Goal: Task Accomplishment & Management: Manage account settings

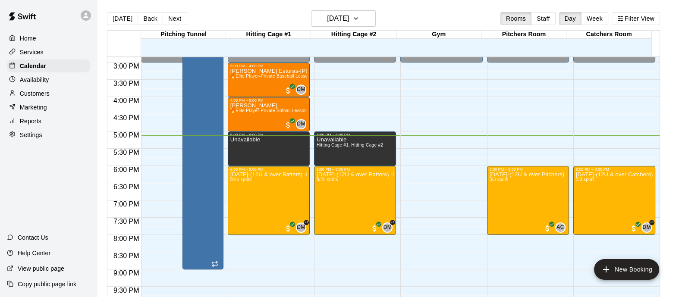
scroll to position [512, 0]
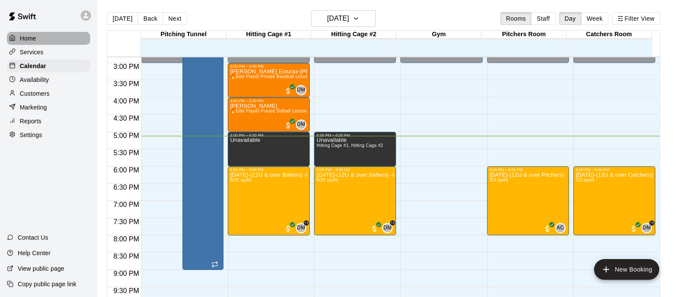
click at [35, 32] on div "Home" at bounding box center [48, 38] width 83 height 13
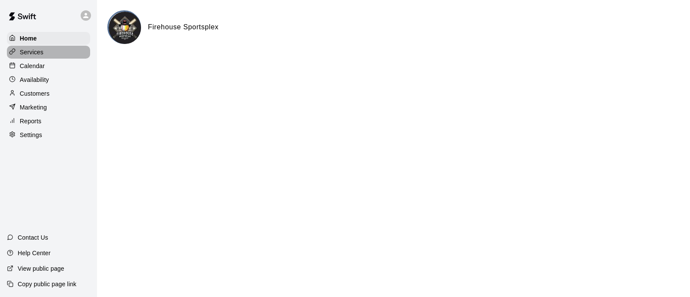
click at [40, 58] on div "Services" at bounding box center [48, 52] width 83 height 13
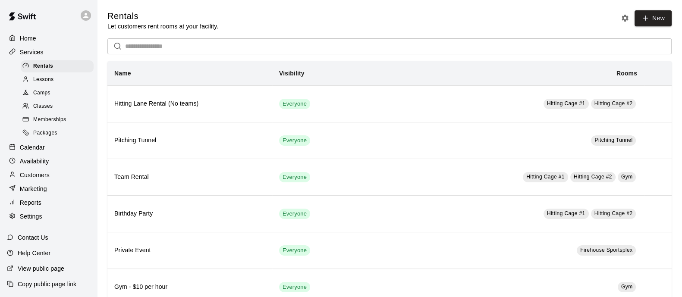
click at [45, 82] on span "Lessons" at bounding box center [43, 79] width 21 height 9
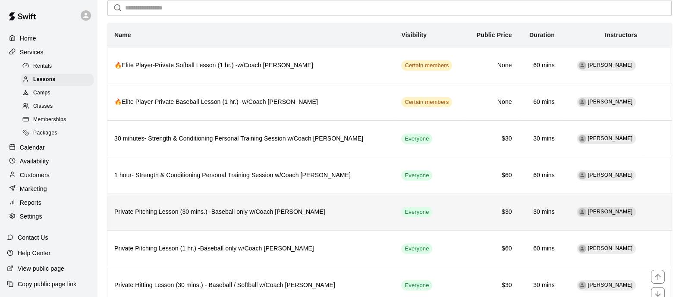
scroll to position [38, 0]
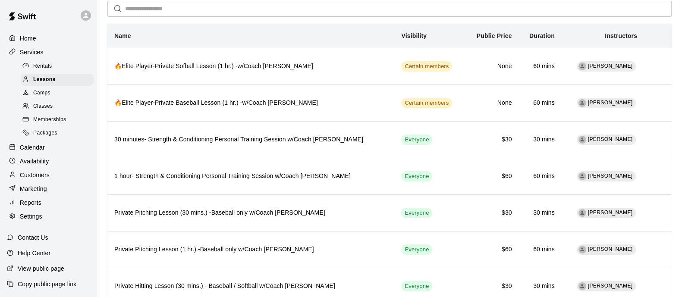
click at [44, 124] on span "Memberships" at bounding box center [49, 120] width 33 height 9
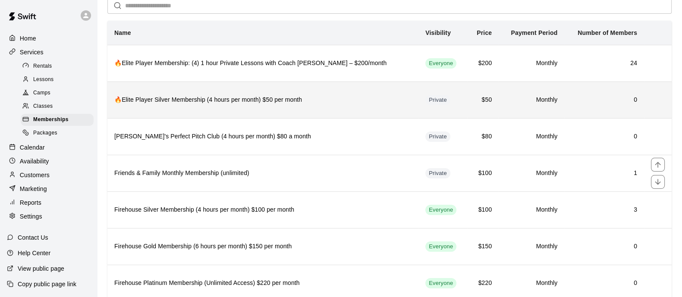
scroll to position [41, 0]
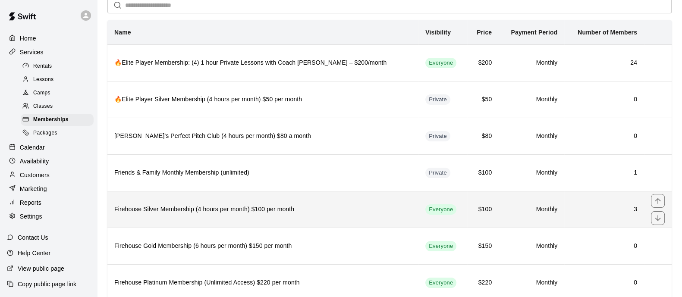
click at [239, 216] on th "Firehouse Silver Membership (4 hours per month) $100 per month" at bounding box center [262, 209] width 311 height 37
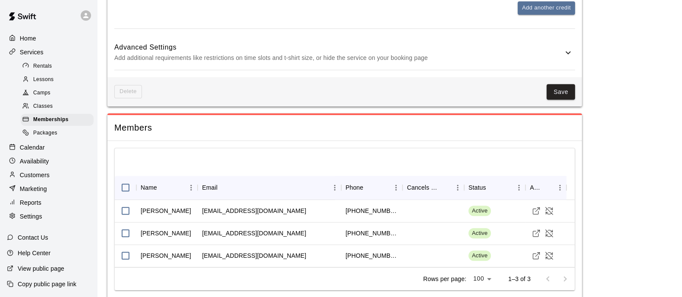
scroll to position [1251, 0]
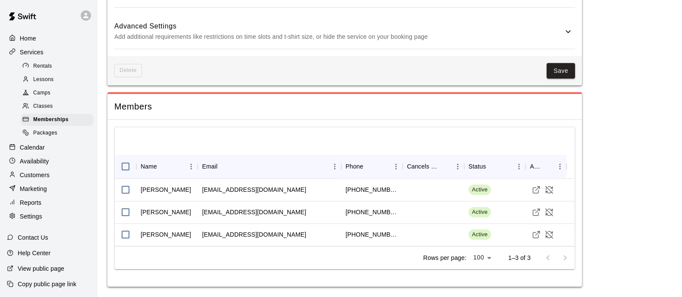
click at [33, 36] on p "Home" at bounding box center [28, 38] width 16 height 9
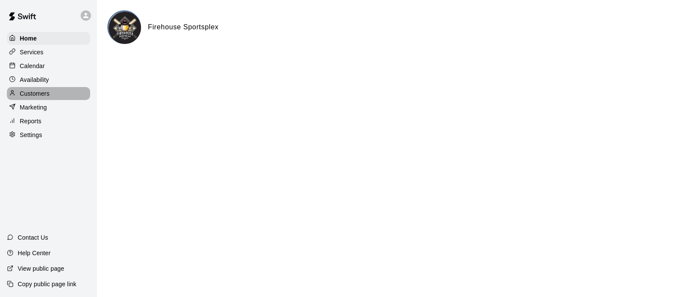
click at [36, 93] on p "Customers" at bounding box center [35, 93] width 30 height 9
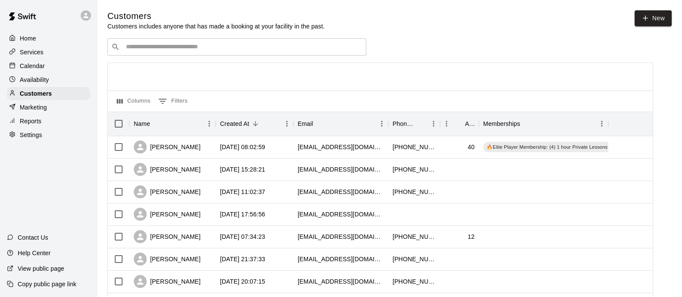
click at [43, 56] on p "Services" at bounding box center [32, 52] width 24 height 9
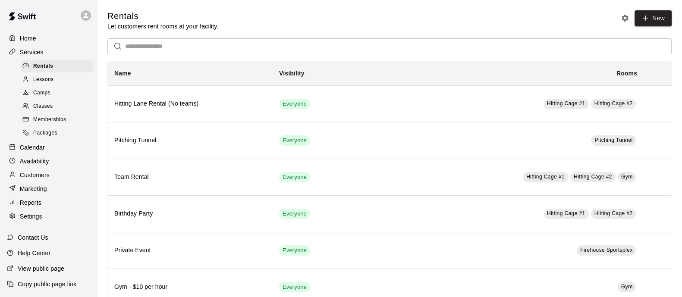
click at [47, 179] on p "Customers" at bounding box center [35, 175] width 30 height 9
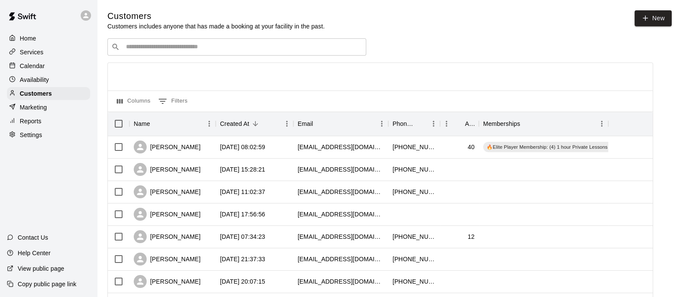
click at [246, 42] on div "​ ​" at bounding box center [236, 46] width 259 height 17
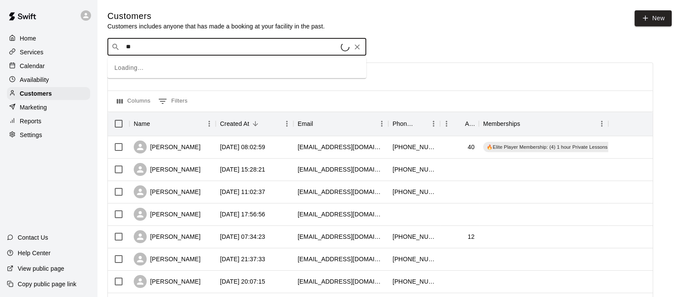
type input "*"
type input "****"
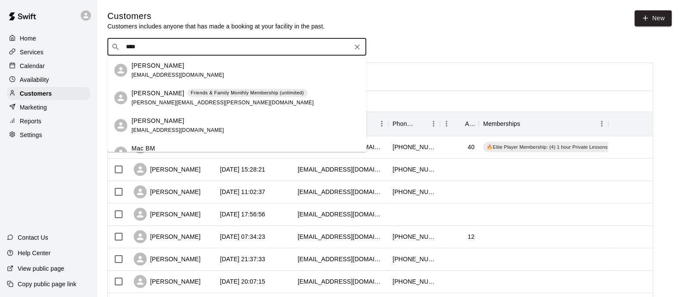
scroll to position [29, 0]
click at [179, 122] on div "Trinity Ramos" at bounding box center [178, 120] width 93 height 9
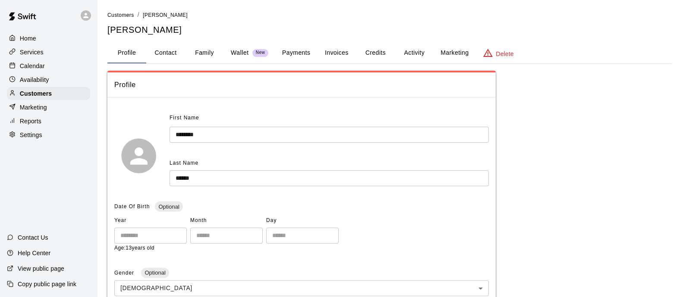
click at [178, 52] on button "Contact" at bounding box center [165, 53] width 39 height 21
select select "**"
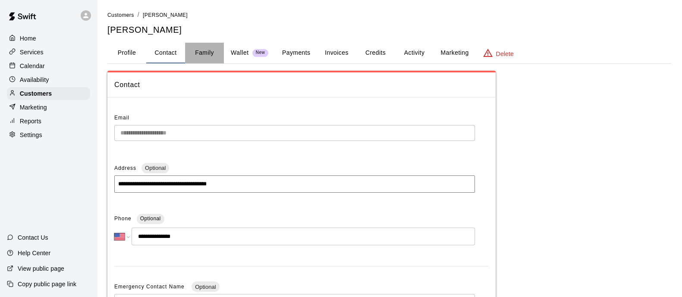
click at [197, 52] on button "Family" at bounding box center [204, 53] width 39 height 21
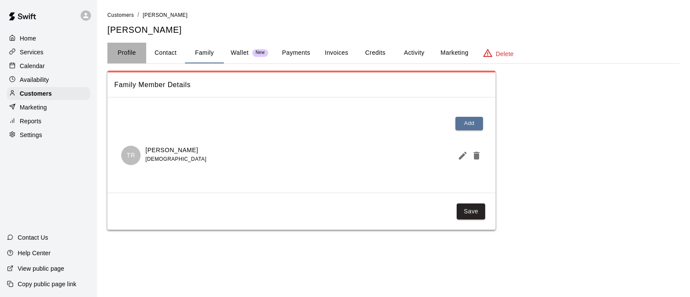
click at [136, 51] on button "Profile" at bounding box center [126, 53] width 39 height 21
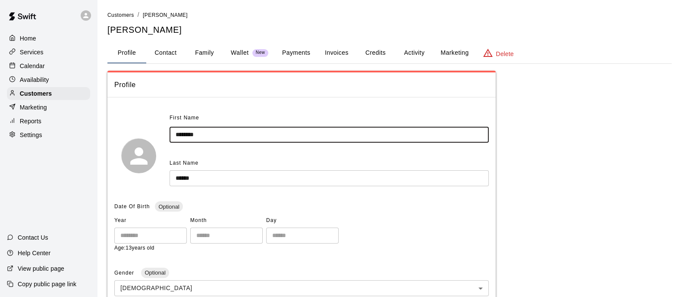
drag, startPoint x: 228, startPoint y: 132, endPoint x: 150, endPoint y: 125, distance: 78.4
click at [150, 125] on div "First Name ******* ​ Last Name ***** ​" at bounding box center [301, 155] width 374 height 89
type input "*****"
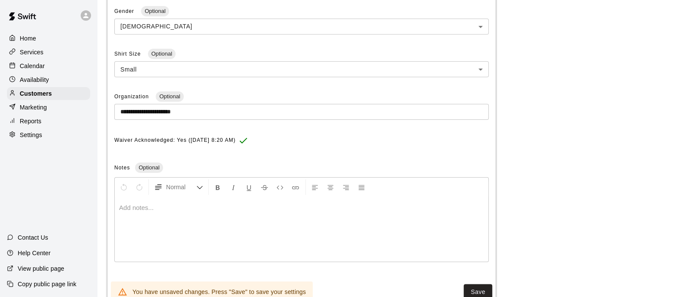
scroll to position [267, 0]
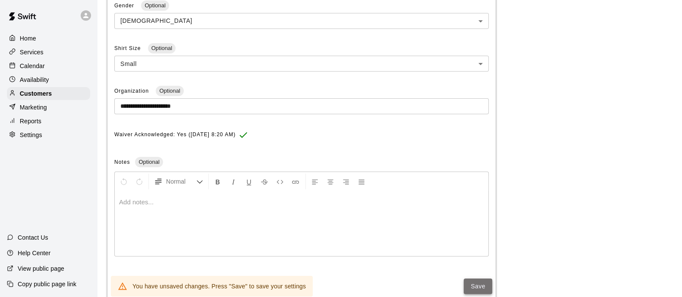
click at [476, 286] on button "Save" at bounding box center [478, 287] width 28 height 16
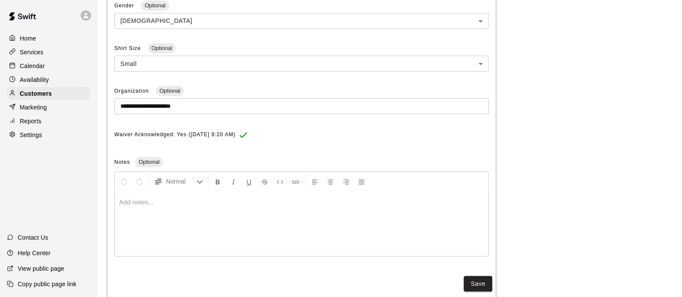
click at [578, 96] on div "**********" at bounding box center [389, 51] width 564 height 496
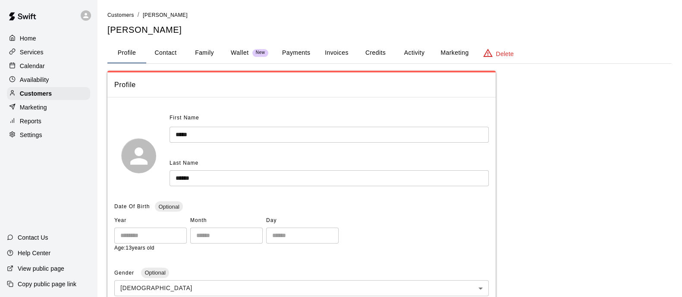
scroll to position [287, 0]
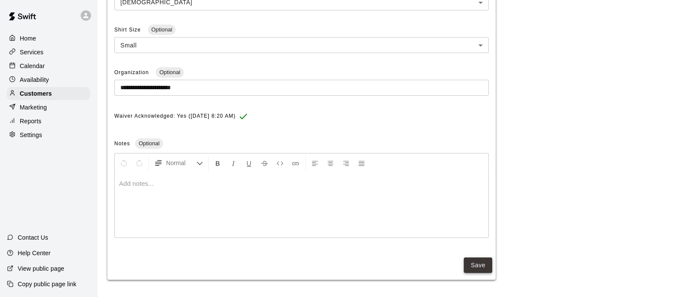
click at [477, 258] on button "Save" at bounding box center [478, 265] width 28 height 16
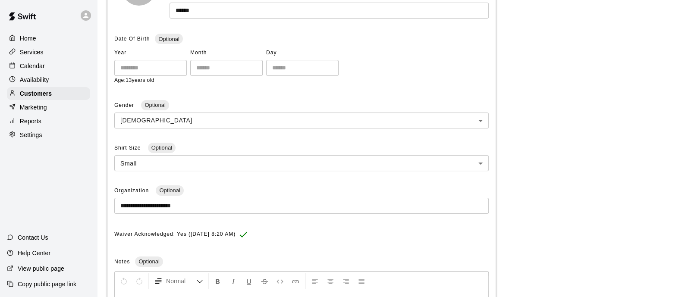
scroll to position [0, 0]
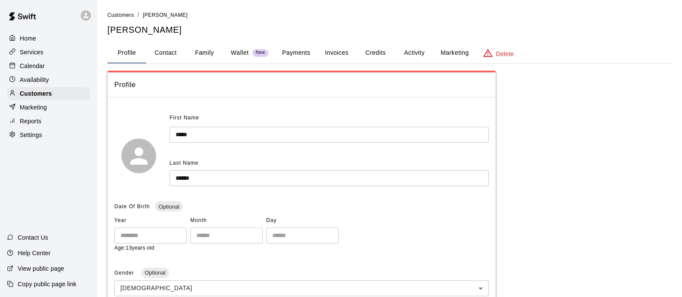
click at [35, 41] on p "Home" at bounding box center [28, 38] width 16 height 9
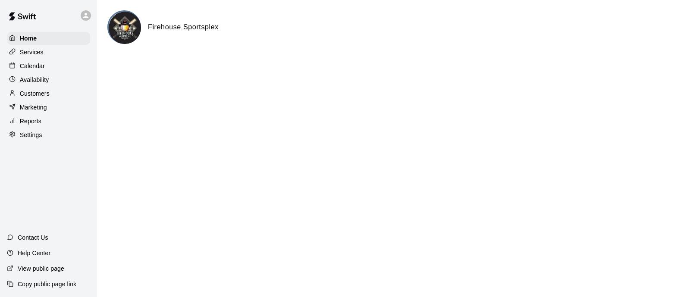
click at [24, 53] on p "Services" at bounding box center [32, 52] width 24 height 9
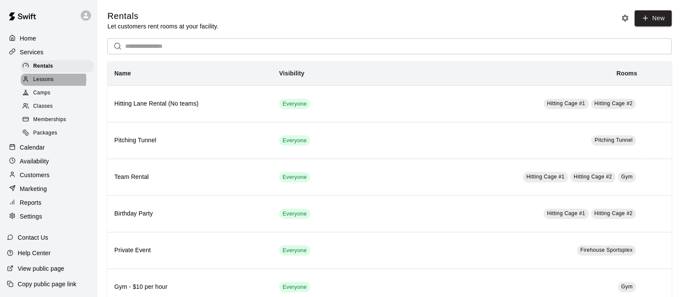
click at [42, 82] on span "Lessons" at bounding box center [43, 79] width 21 height 9
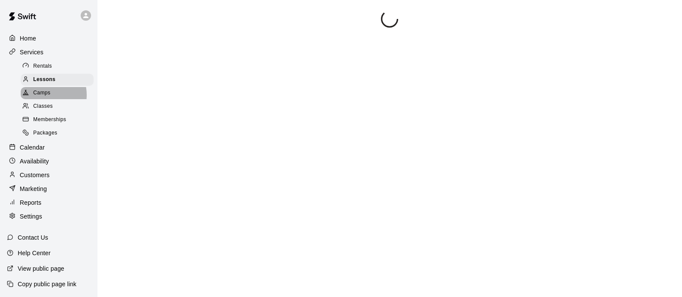
click at [42, 97] on span "Camps" at bounding box center [41, 93] width 17 height 9
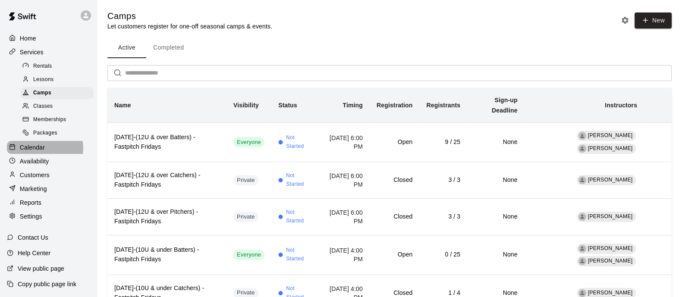
click at [43, 152] on p "Calendar" at bounding box center [32, 147] width 25 height 9
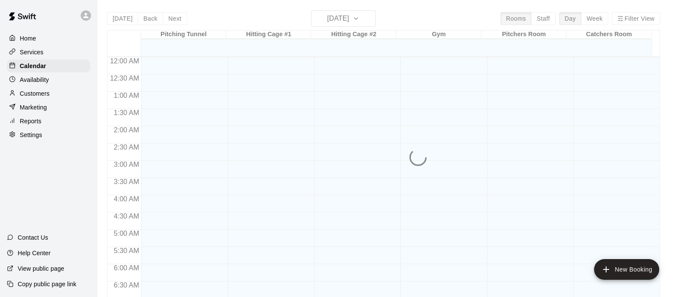
scroll to position [552, 0]
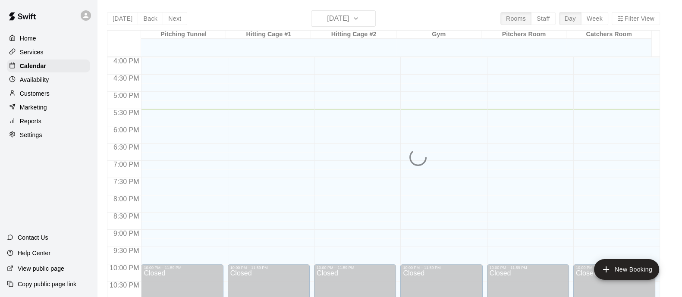
click at [44, 86] on div "Availability" at bounding box center [48, 79] width 83 height 13
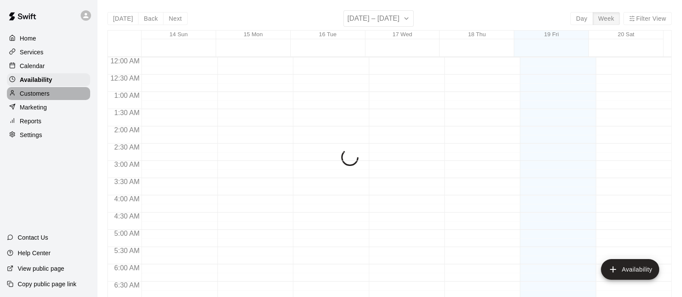
click at [44, 96] on p "Customers" at bounding box center [35, 93] width 30 height 9
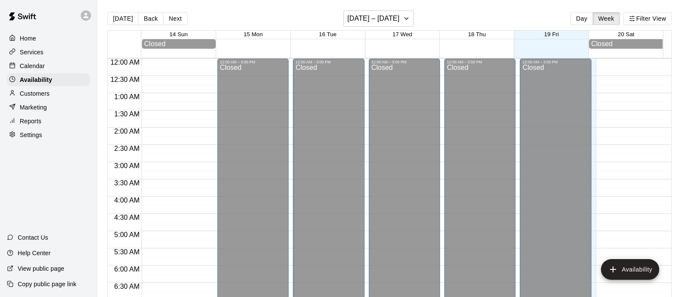
scroll to position [578, 0]
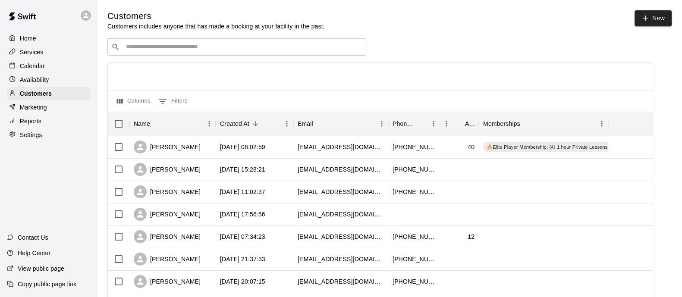
click at [61, 77] on div "Availability" at bounding box center [48, 79] width 83 height 13
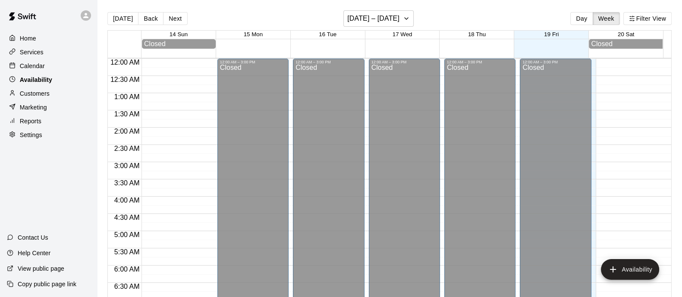
scroll to position [578, 0]
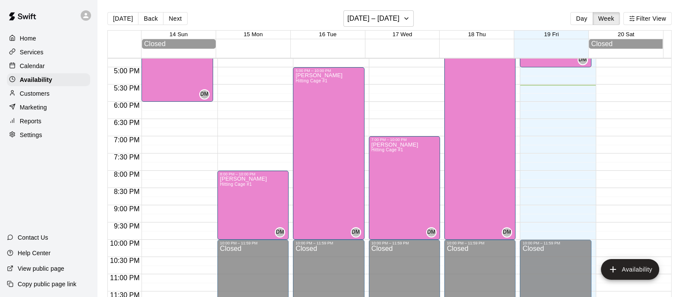
click at [45, 71] on div "Calendar" at bounding box center [48, 66] width 83 height 13
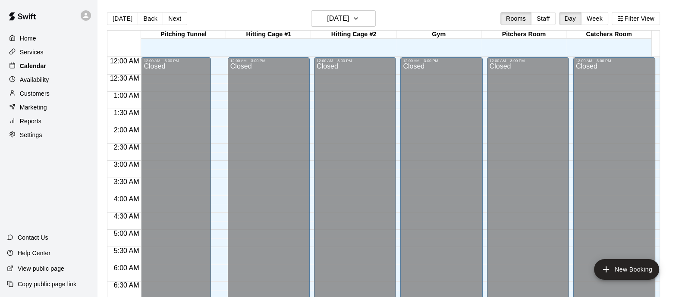
scroll to position [552, 0]
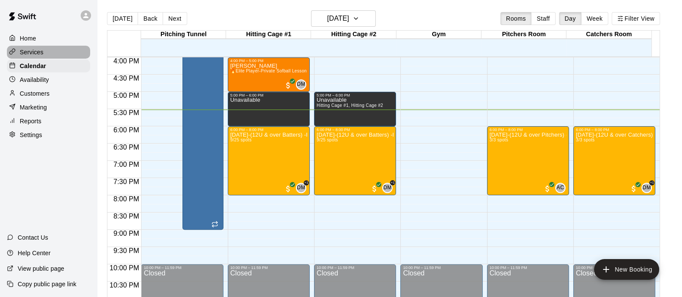
click at [43, 56] on p "Services" at bounding box center [32, 52] width 24 height 9
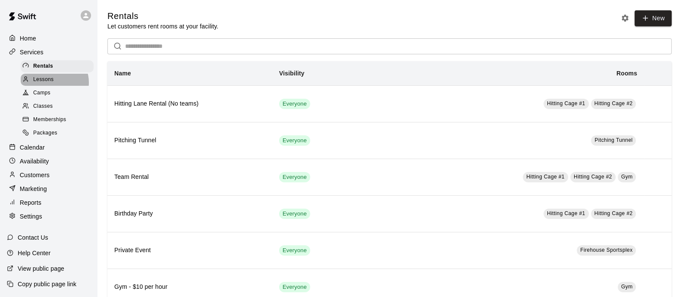
click at [54, 85] on div "Lessons" at bounding box center [57, 80] width 73 height 12
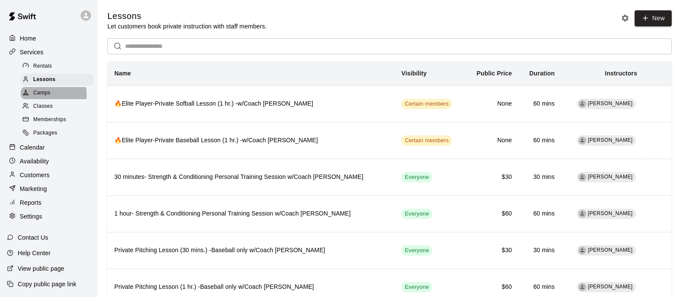
click at [50, 97] on div "Camps" at bounding box center [57, 93] width 73 height 12
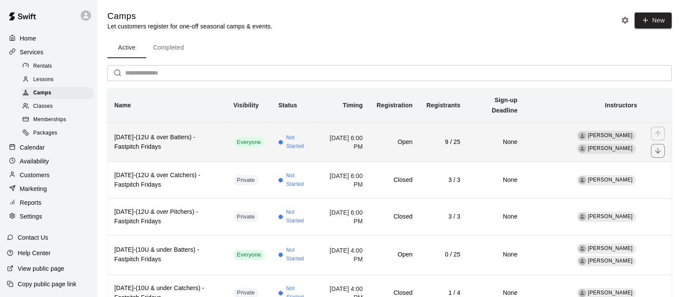
click at [217, 147] on th "Sept.19th-(12U & over Batters) -Fastpitch Fridays" at bounding box center [166, 141] width 119 height 39
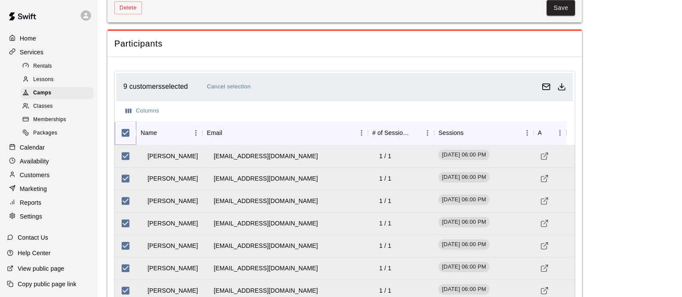
scroll to position [850, 0]
click at [564, 83] on icon "Download as csv" at bounding box center [561, 87] width 9 height 9
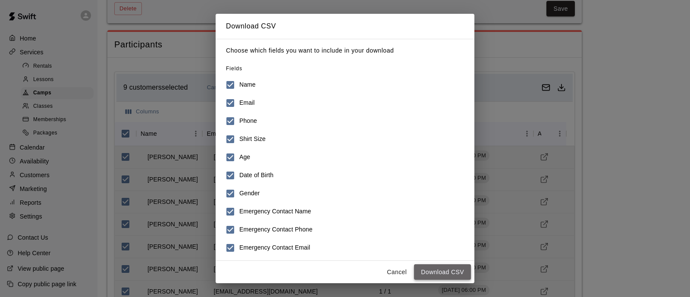
click at [448, 274] on button "Download CSV" at bounding box center [442, 272] width 57 height 16
click at [393, 270] on button "Cancel" at bounding box center [397, 272] width 28 height 16
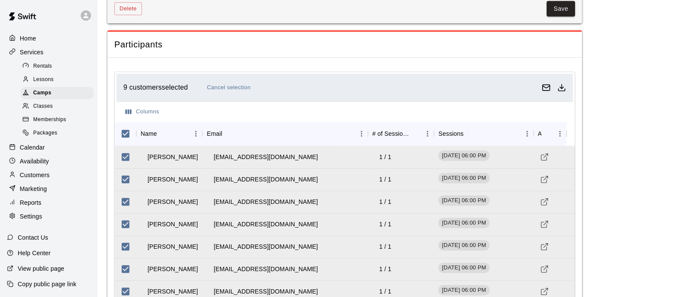
click at [41, 182] on div "Customers" at bounding box center [48, 175] width 83 height 13
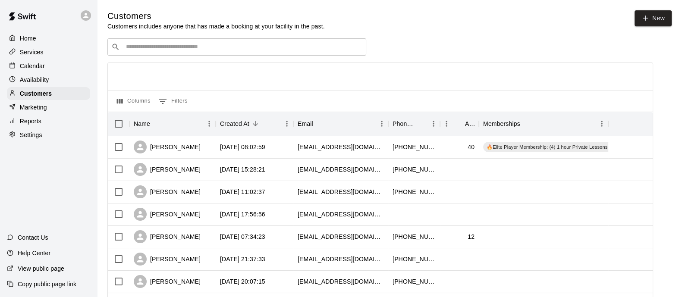
click at [242, 47] on input "Search customers by name or email" at bounding box center [242, 47] width 239 height 9
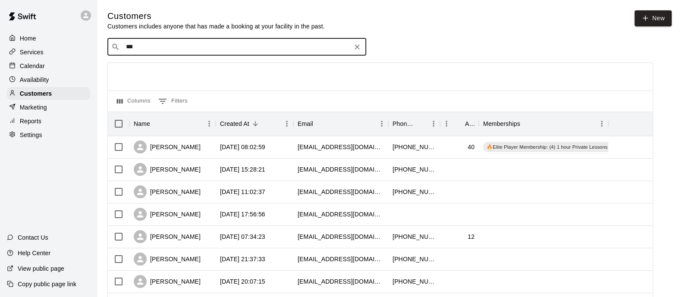
type input "****"
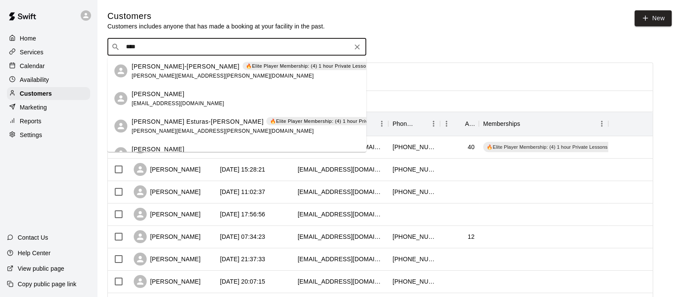
click at [209, 96] on div "Amanda Pieratt amandalsmith89@gmail.com" at bounding box center [246, 98] width 228 height 19
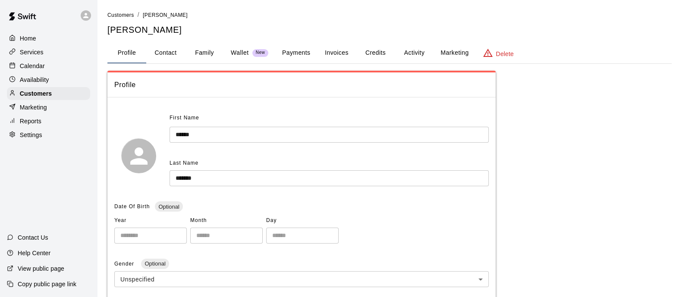
click at [207, 56] on button "Family" at bounding box center [204, 53] width 39 height 21
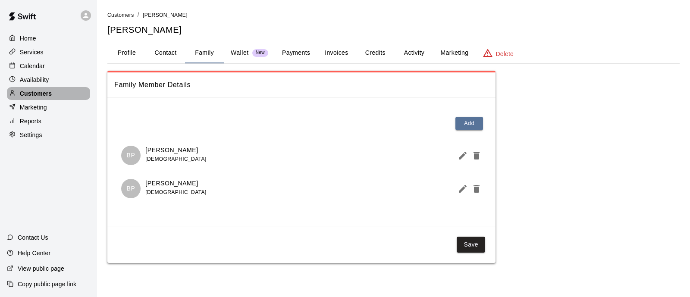
click at [35, 92] on div "Customers" at bounding box center [48, 93] width 83 height 13
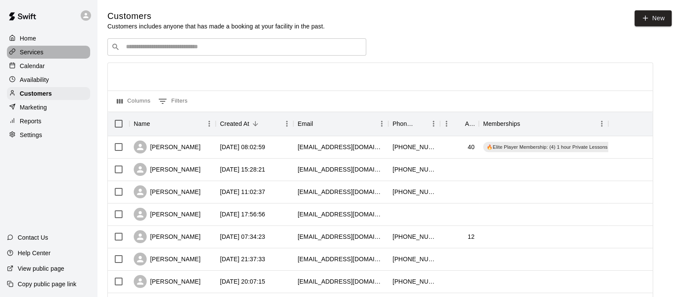
click at [35, 47] on div "Services" at bounding box center [48, 52] width 83 height 13
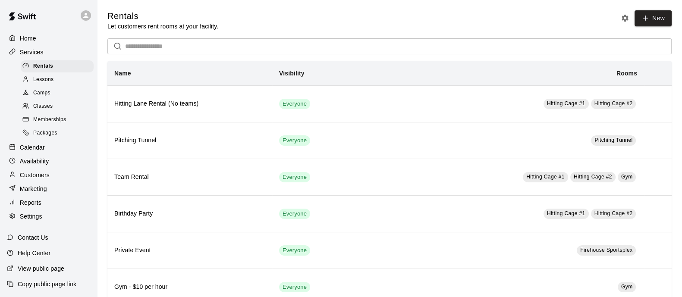
click at [41, 104] on link "Classes" at bounding box center [59, 106] width 76 height 13
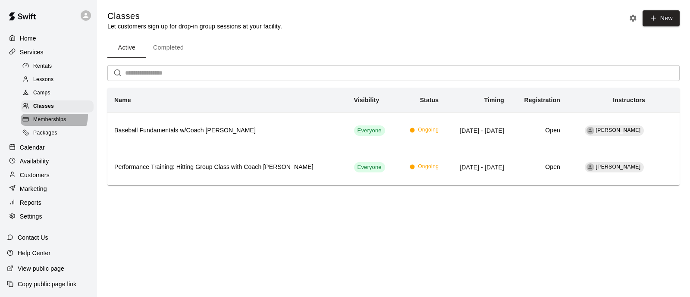
click at [52, 120] on div "Memberships" at bounding box center [57, 120] width 73 height 12
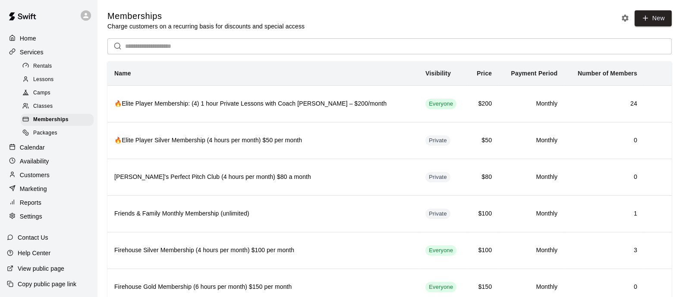
click at [45, 78] on span "Lessons" at bounding box center [43, 79] width 21 height 9
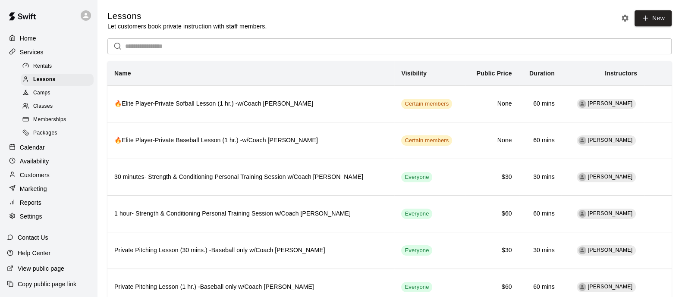
click at [45, 71] on span "Rentals" at bounding box center [42, 66] width 19 height 9
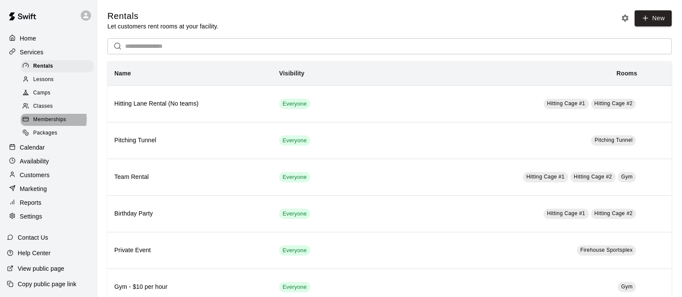
click at [46, 124] on span "Memberships" at bounding box center [49, 120] width 33 height 9
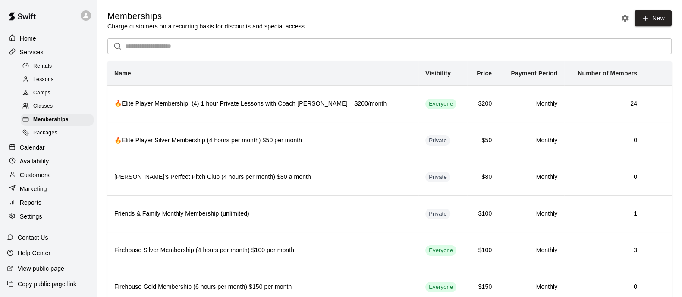
click at [53, 113] on div "Classes" at bounding box center [57, 106] width 73 height 12
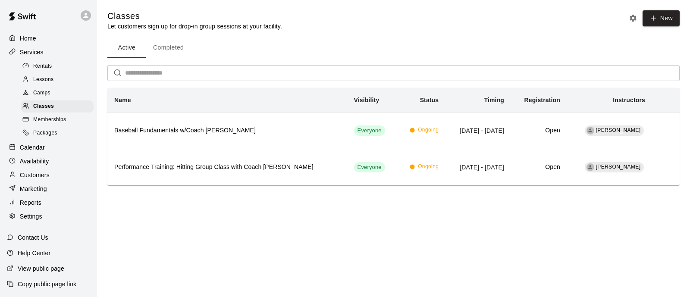
click at [51, 94] on div "Camps" at bounding box center [57, 93] width 73 height 12
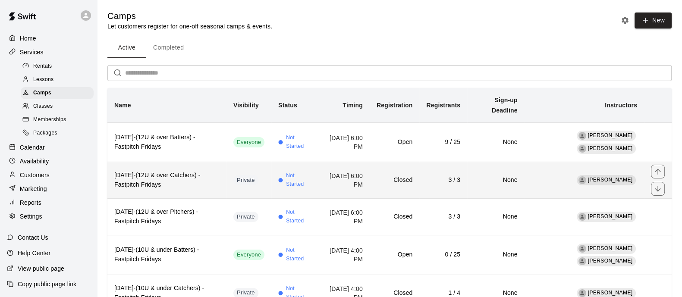
click at [302, 197] on td "Not Started" at bounding box center [294, 180] width 47 height 37
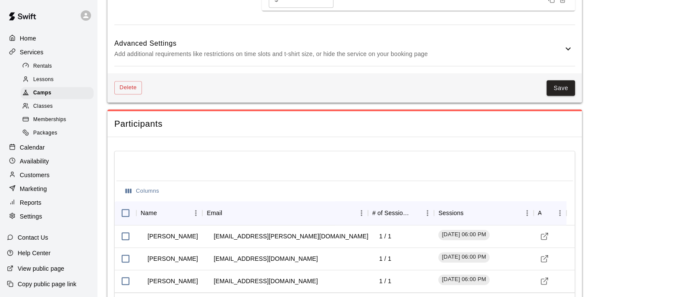
scroll to position [746, 0]
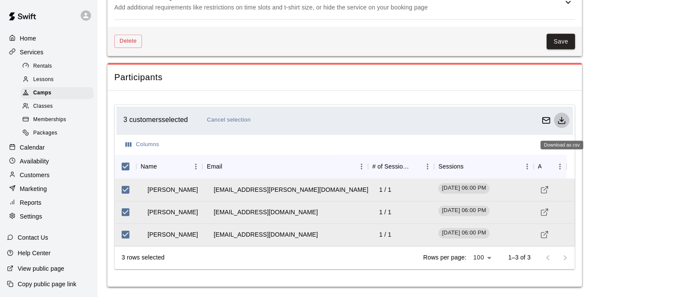
click at [560, 121] on icon "Download as csv" at bounding box center [561, 120] width 9 height 9
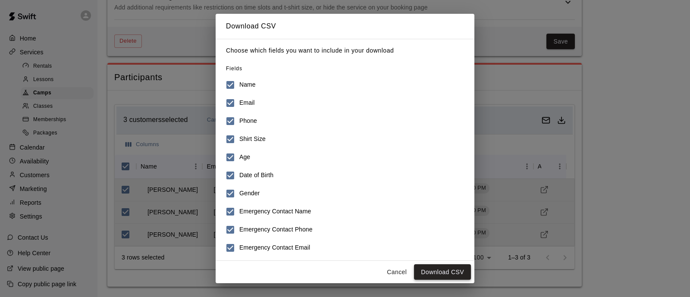
click at [441, 271] on button "Download CSV" at bounding box center [442, 272] width 57 height 16
click at [397, 270] on button "Cancel" at bounding box center [397, 272] width 28 height 16
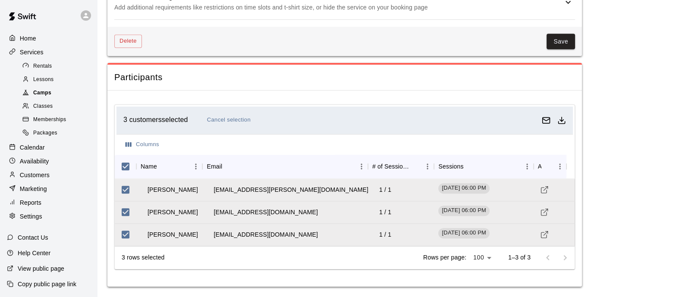
click at [48, 94] on span "Camps" at bounding box center [42, 93] width 18 height 9
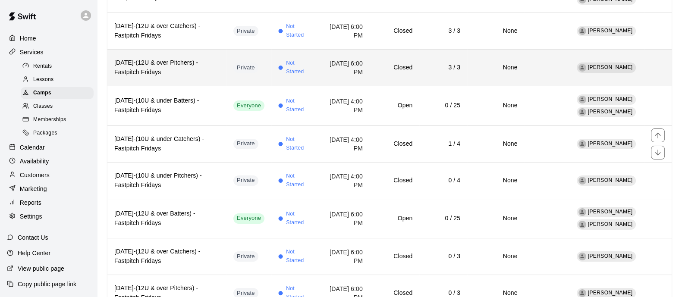
scroll to position [157, 0]
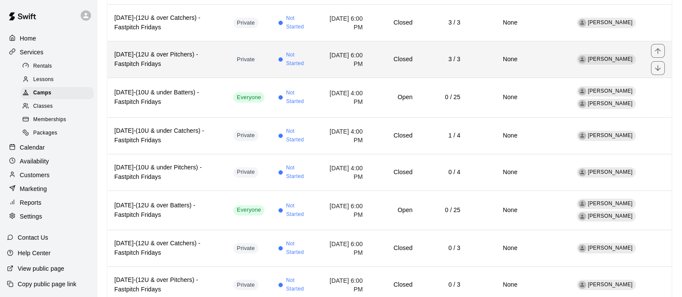
click at [271, 51] on td "Not Started" at bounding box center [294, 59] width 47 height 37
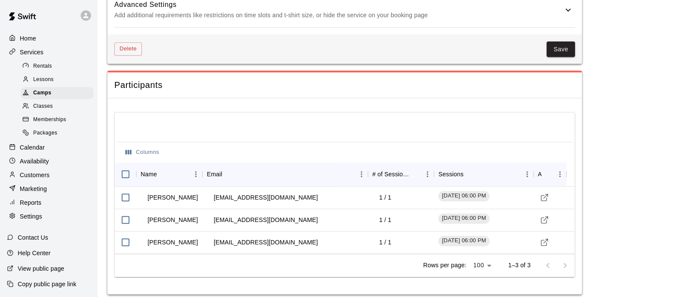
scroll to position [746, 0]
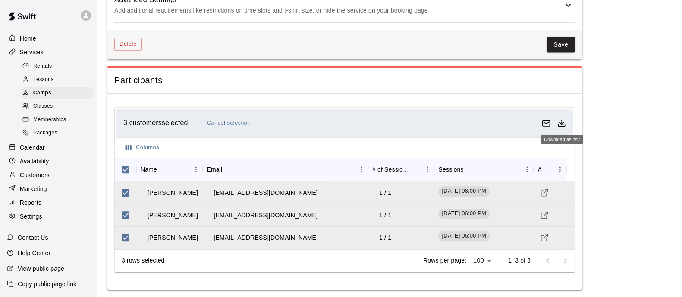
click at [565, 119] on icon "Download as csv" at bounding box center [561, 123] width 9 height 9
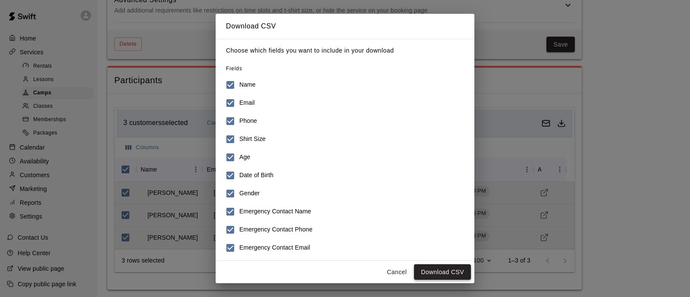
click at [453, 268] on button "Download CSV" at bounding box center [442, 272] width 57 height 16
click at [390, 269] on button "Cancel" at bounding box center [397, 272] width 28 height 16
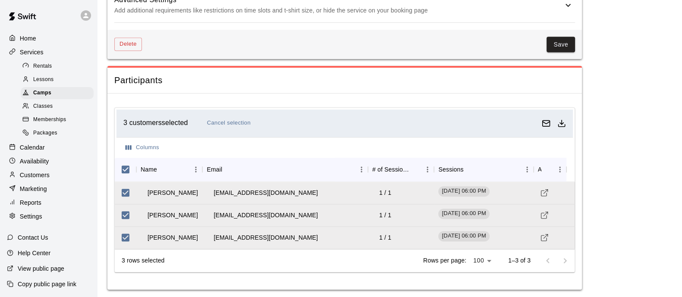
click at [28, 41] on p "Home" at bounding box center [28, 38] width 16 height 9
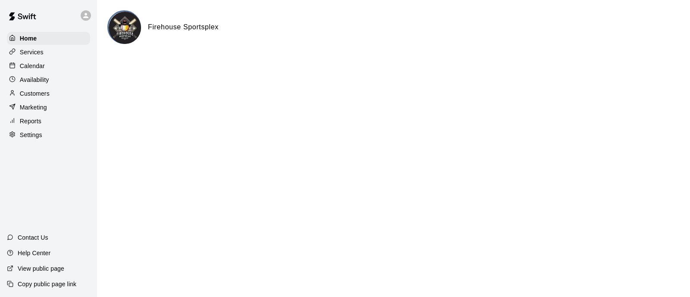
click at [60, 58] on div "Services" at bounding box center [48, 52] width 83 height 13
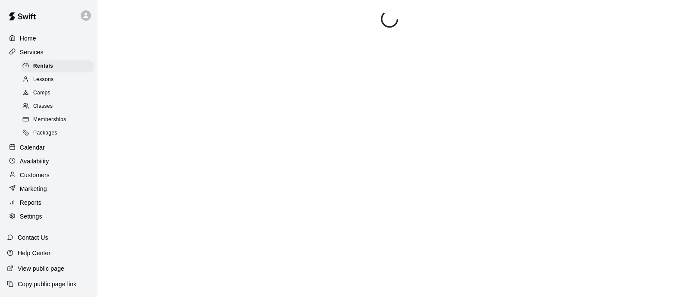
click at [60, 47] on div "Services" at bounding box center [48, 52] width 83 height 13
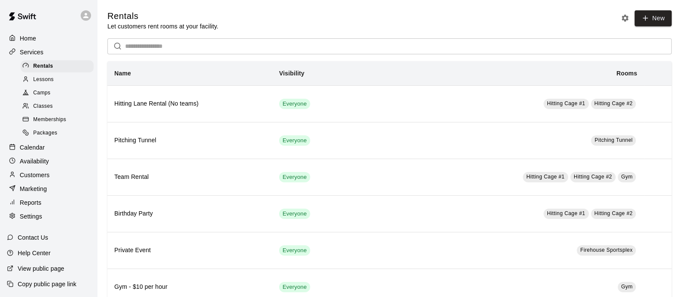
click at [59, 41] on div "Home" at bounding box center [48, 38] width 83 height 13
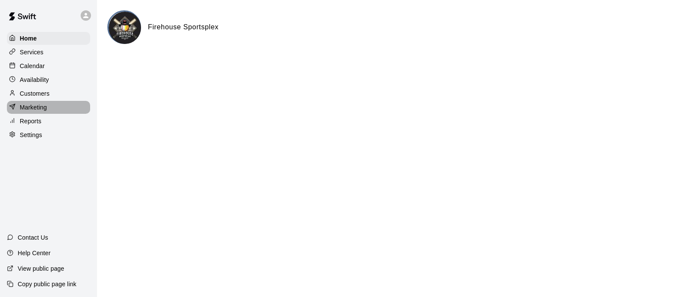
click at [48, 107] on div "Marketing" at bounding box center [48, 107] width 83 height 13
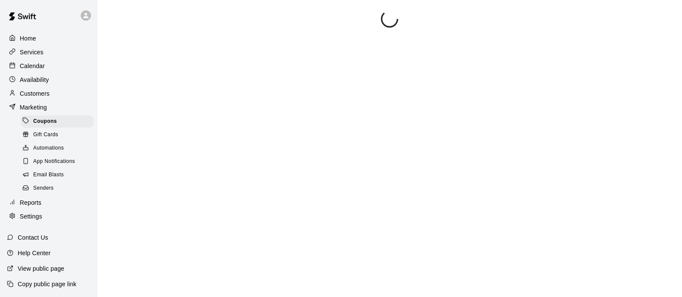
click at [48, 100] on div "Customers" at bounding box center [48, 93] width 83 height 13
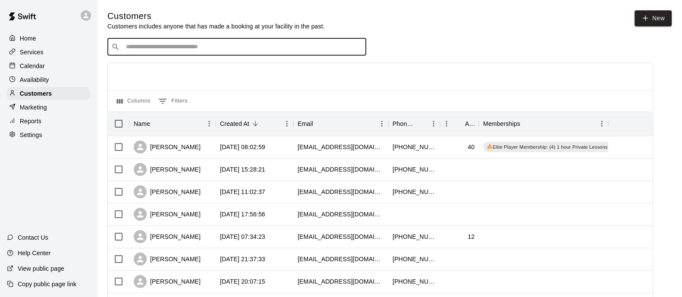
click at [163, 46] on input "Search customers by name or email" at bounding box center [242, 47] width 239 height 9
type input "****"
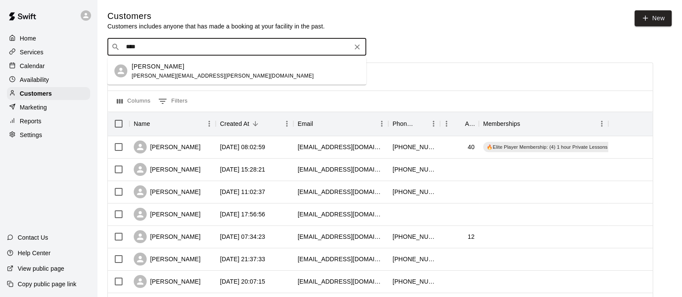
click at [166, 71] on div "Giovanna Oelkers carla.oelkers@gmail.com" at bounding box center [223, 71] width 182 height 19
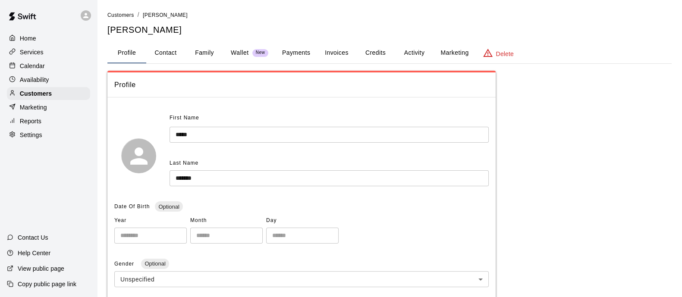
click at [169, 46] on button "Contact" at bounding box center [165, 53] width 39 height 21
select select "**"
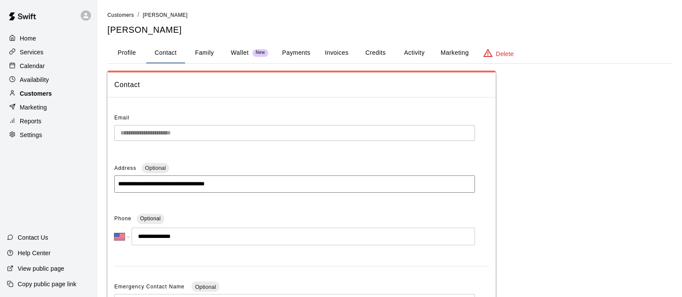
click at [56, 94] on div "Customers" at bounding box center [48, 93] width 83 height 13
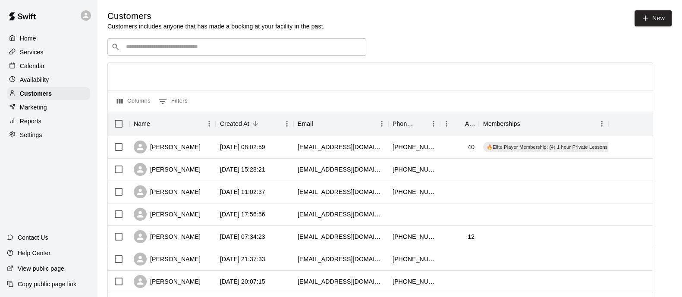
click at [259, 51] on input "Search customers by name or email" at bounding box center [242, 47] width 239 height 9
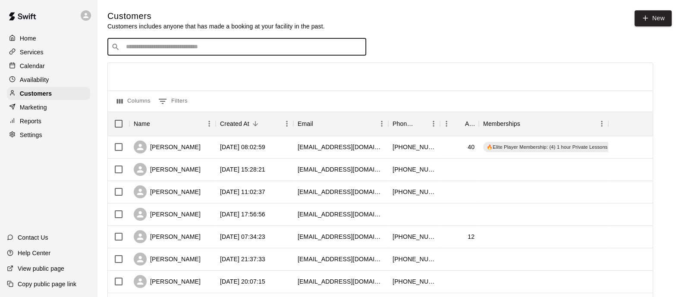
type input "*"
type input "*****"
click at [183, 78] on div "Ava lujan cklujan08@yahoo.com" at bounding box center [178, 71] width 93 height 19
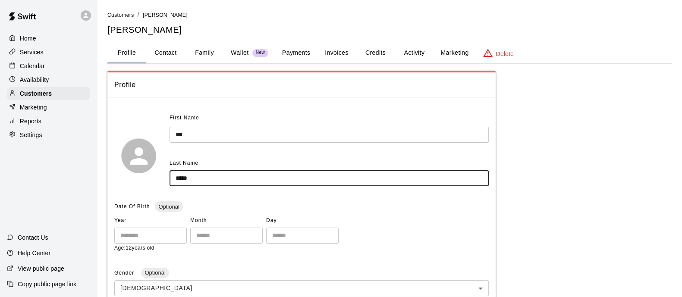
click at [177, 180] on input "*****" at bounding box center [328, 178] width 319 height 16
type input "*****"
click at [432, 225] on div "Year **** ​ Month * ​ Day ** ​" at bounding box center [301, 229] width 374 height 30
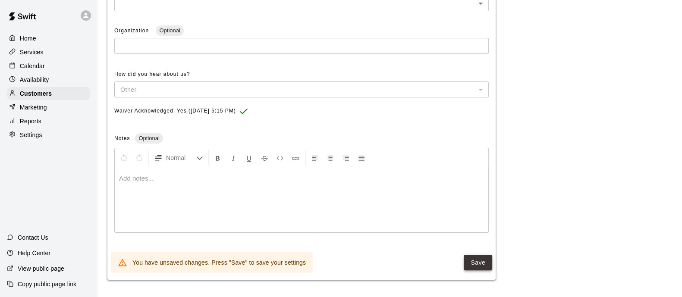
click at [469, 267] on button "Save" at bounding box center [478, 263] width 28 height 16
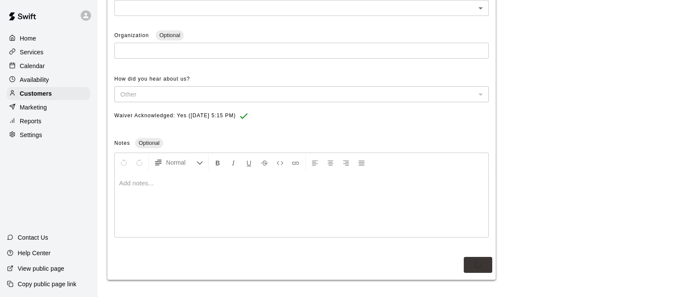
scroll to position [323, 0]
click at [45, 96] on p "Customers" at bounding box center [36, 93] width 32 height 9
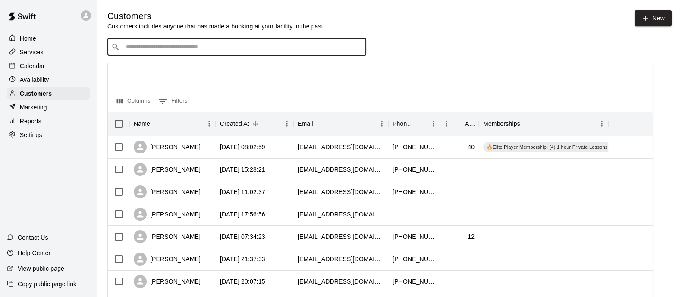
click at [309, 48] on input "Search customers by name or email" at bounding box center [242, 47] width 239 height 9
type input "******"
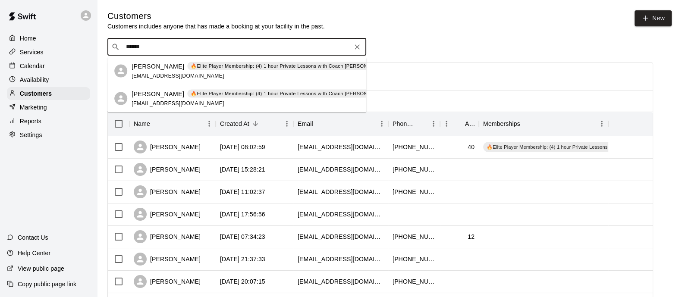
click at [188, 71] on div "Jovana Turner 🔥Elite Player Membership: (4) 1 hour Private Lessons with Coach D…" at bounding box center [277, 71] width 291 height 19
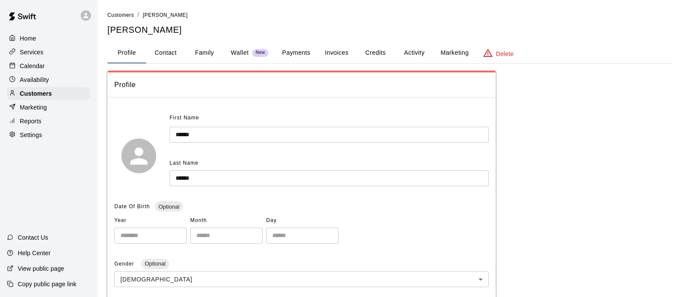
click at [287, 54] on button "Payments" at bounding box center [296, 53] width 42 height 21
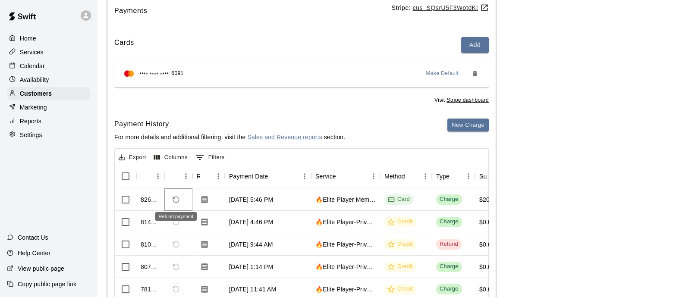
click at [176, 201] on icon "Refund payment" at bounding box center [176, 200] width 8 height 8
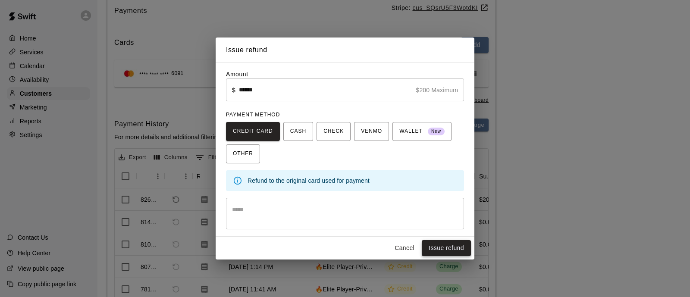
click at [444, 250] on button "Issue refund" at bounding box center [446, 248] width 49 height 16
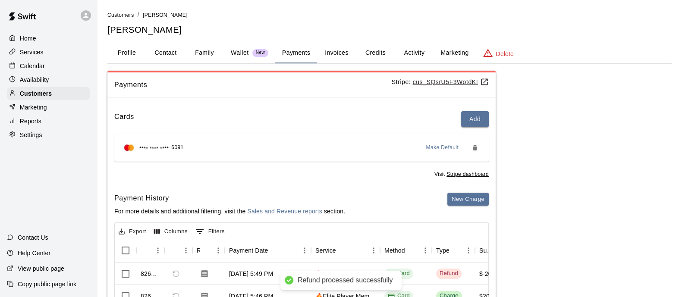
click at [373, 46] on button "Credits" at bounding box center [375, 53] width 39 height 21
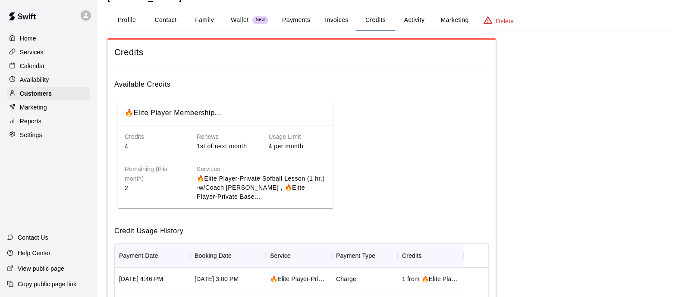
scroll to position [33, 0]
click at [328, 21] on button "Invoices" at bounding box center [336, 19] width 39 height 21
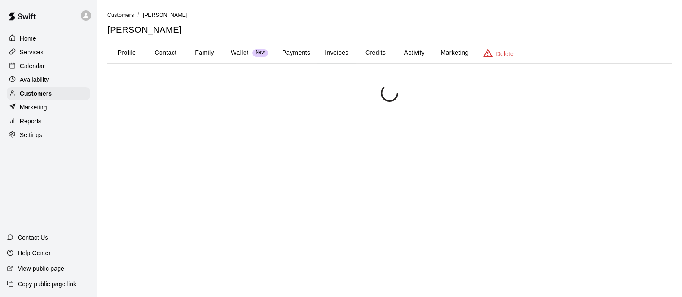
scroll to position [0, 0]
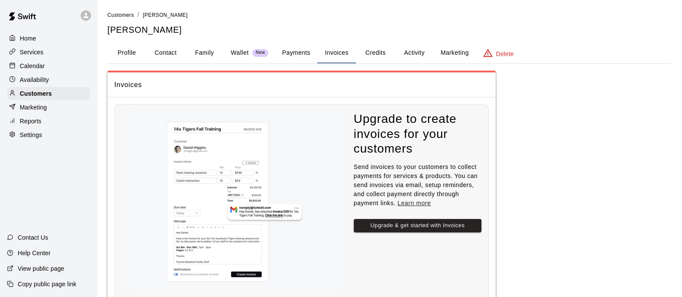
click at [286, 43] on button "Payments" at bounding box center [296, 53] width 42 height 21
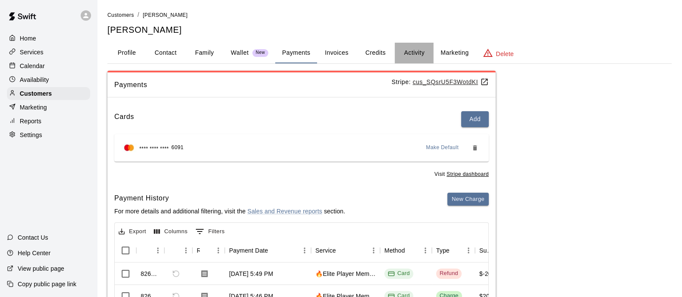
click at [417, 54] on button "Activity" at bounding box center [414, 53] width 39 height 21
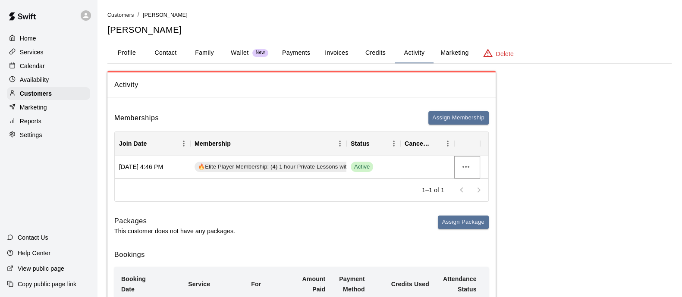
click at [472, 165] on button "more actions" at bounding box center [465, 167] width 15 height 15
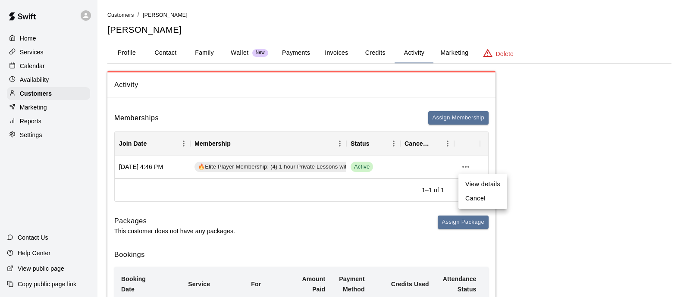
click at [477, 196] on li "Cancel" at bounding box center [482, 198] width 49 height 14
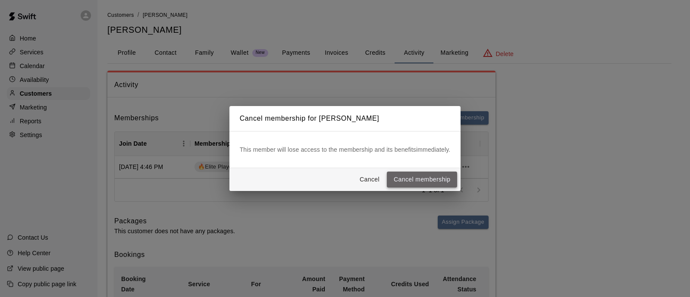
click at [444, 186] on button "Cancel membership" at bounding box center [422, 180] width 70 height 16
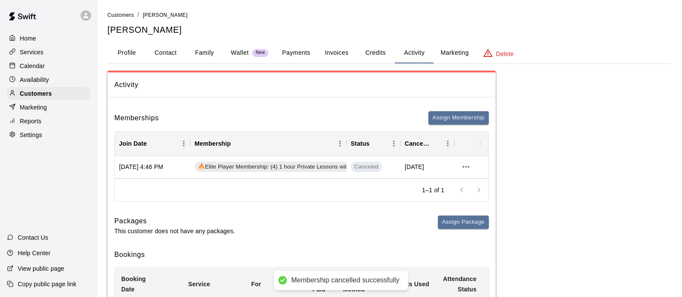
click at [126, 54] on button "Profile" at bounding box center [126, 53] width 39 height 21
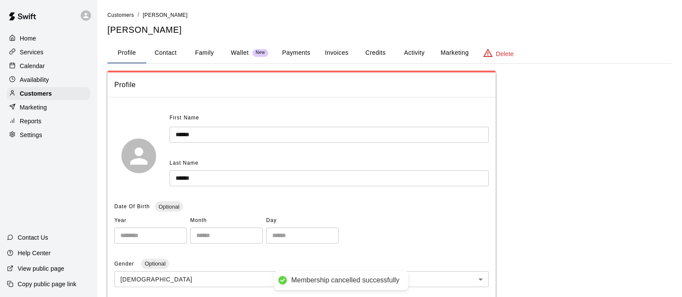
scroll to position [204, 0]
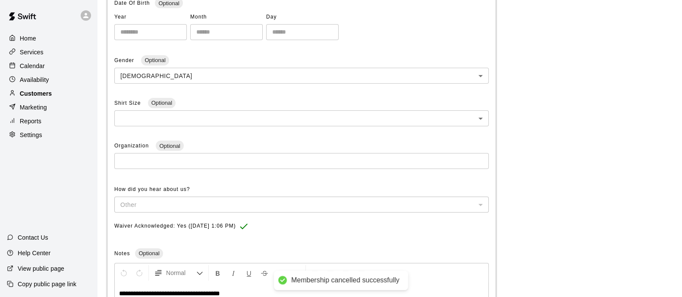
click at [52, 100] on div "Customers" at bounding box center [48, 93] width 83 height 13
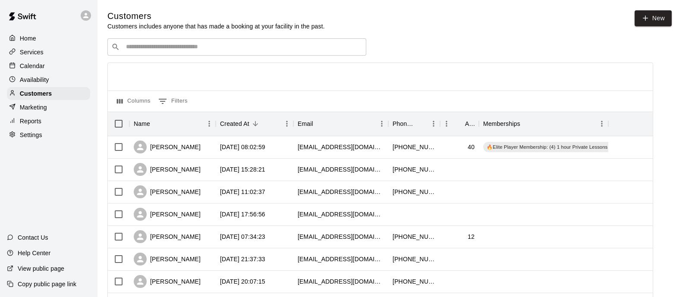
click at [154, 53] on div "​ ​" at bounding box center [236, 46] width 259 height 17
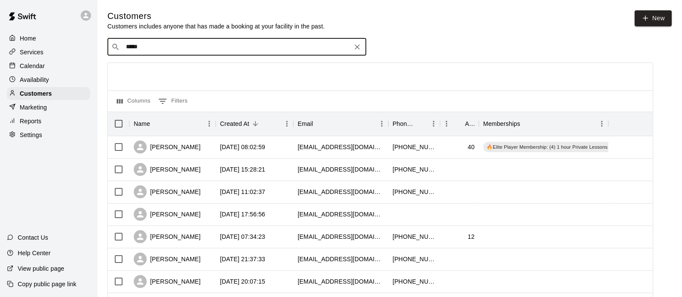
type input "******"
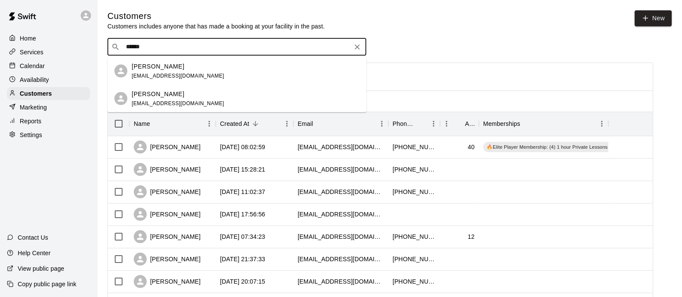
click at [153, 72] on div "Sophia Criswell mmontalvo98@hotmail.com" at bounding box center [178, 71] width 93 height 19
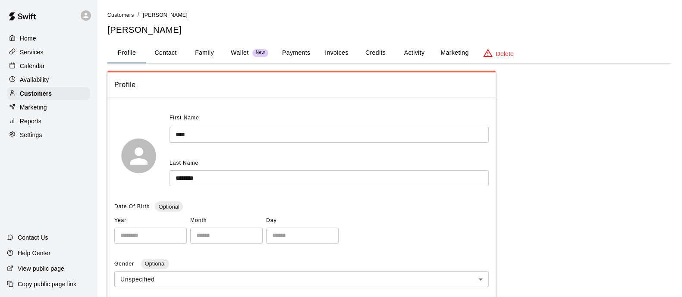
click at [160, 55] on button "Contact" at bounding box center [165, 53] width 39 height 21
select select "**"
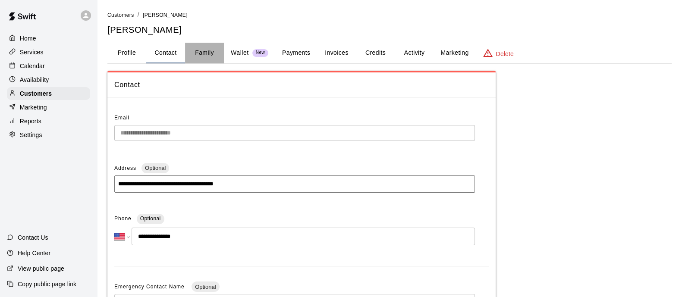
click at [197, 57] on button "Family" at bounding box center [204, 53] width 39 height 21
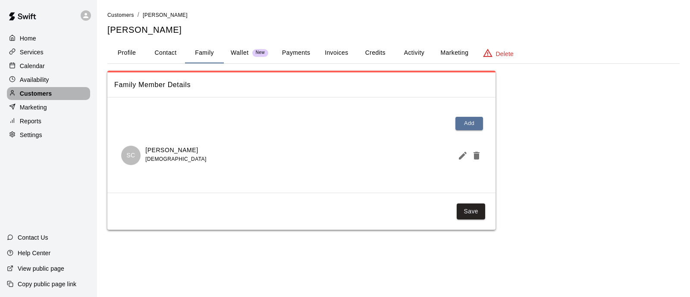
click at [35, 93] on p "Customers" at bounding box center [36, 93] width 32 height 9
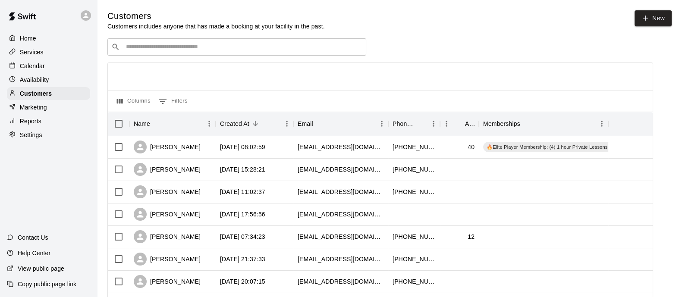
click at [213, 49] on input "Search customers by name or email" at bounding box center [242, 47] width 239 height 9
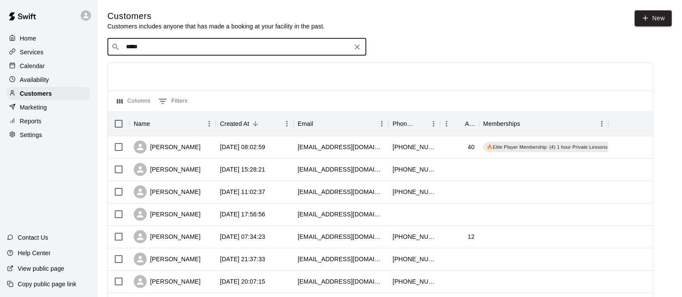
type input "******"
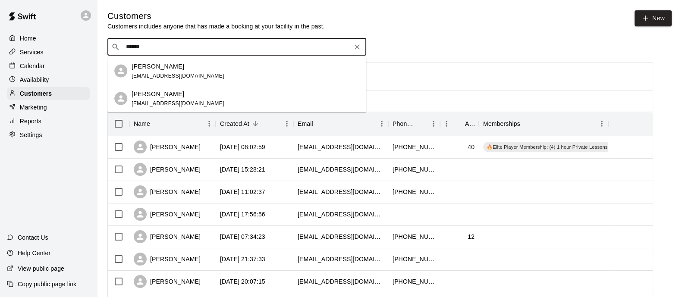
click at [179, 70] on div "Sophia Criswell mmontalvo98@hotmail.com" at bounding box center [178, 71] width 93 height 19
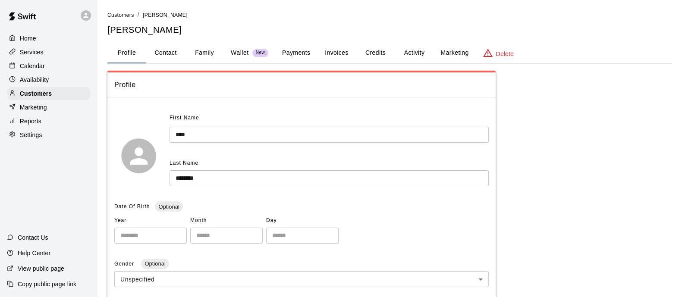
click at [204, 49] on button "Family" at bounding box center [204, 53] width 39 height 21
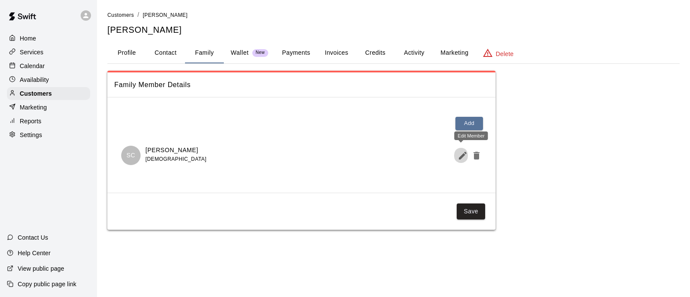
click at [460, 157] on icon "Edit Member" at bounding box center [463, 156] width 8 height 8
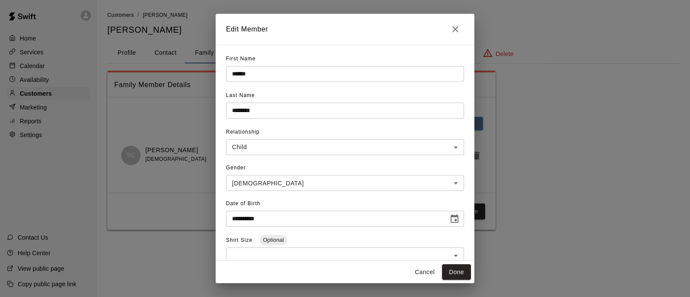
click at [456, 30] on icon "Close" at bounding box center [455, 29] width 6 height 6
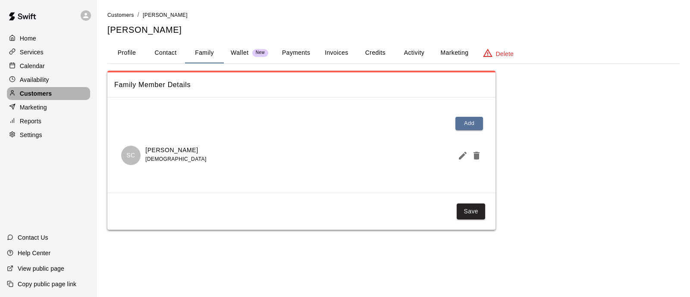
click at [46, 98] on p "Customers" at bounding box center [36, 93] width 32 height 9
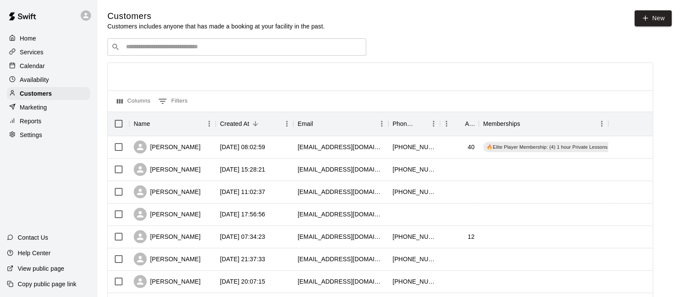
click at [239, 55] on div "​ ​" at bounding box center [236, 46] width 259 height 17
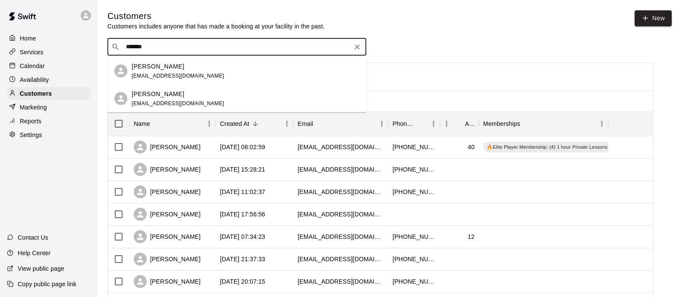
type input "******"
drag, startPoint x: 155, startPoint y: 50, endPoint x: 97, endPoint y: 46, distance: 58.4
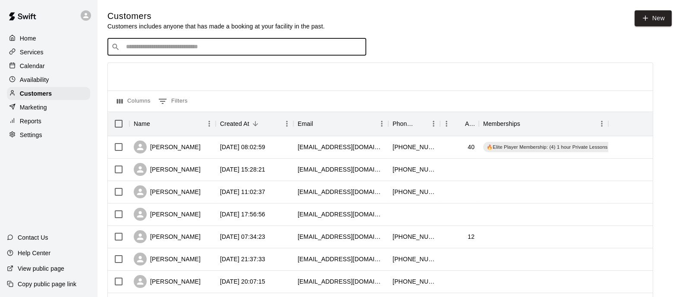
type input "*"
drag, startPoint x: 161, startPoint y: 42, endPoint x: 53, endPoint y: 53, distance: 108.7
type input "*"
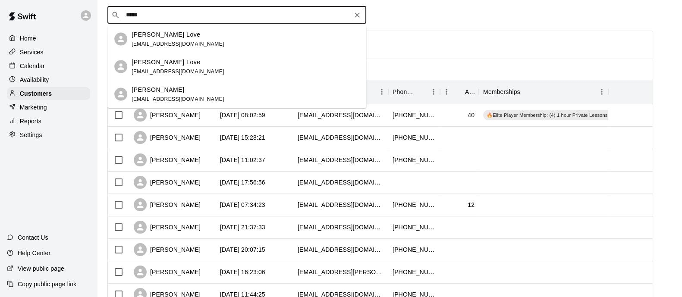
scroll to position [32, 0]
drag, startPoint x: 179, startPoint y: 20, endPoint x: 169, endPoint y: 20, distance: 10.4
click at [169, 20] on div "​ ***** ​" at bounding box center [236, 14] width 259 height 17
drag, startPoint x: 169, startPoint y: 20, endPoint x: 108, endPoint y: 21, distance: 60.8
click at [116, 20] on div "​ ***** ​" at bounding box center [236, 14] width 259 height 17
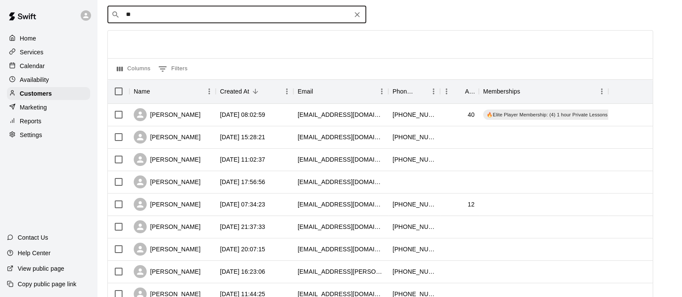
type input "***"
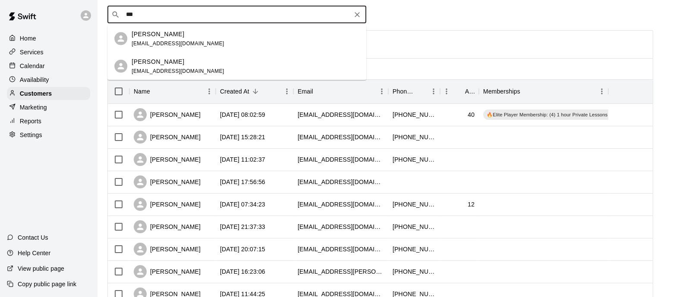
click at [135, 63] on p "Nalayah Brown" at bounding box center [158, 61] width 53 height 9
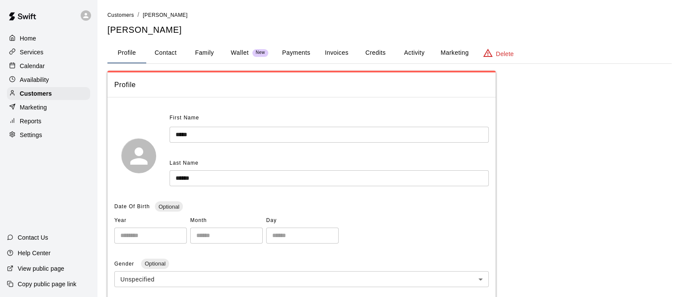
click at [283, 59] on button "Payments" at bounding box center [296, 53] width 42 height 21
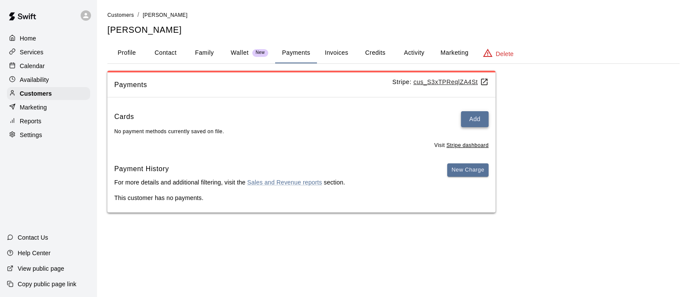
click at [469, 124] on button "Add" at bounding box center [475, 119] width 28 height 16
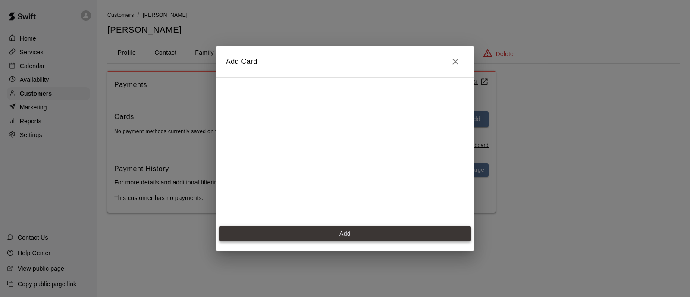
click at [370, 230] on button "Add" at bounding box center [345, 234] width 252 height 16
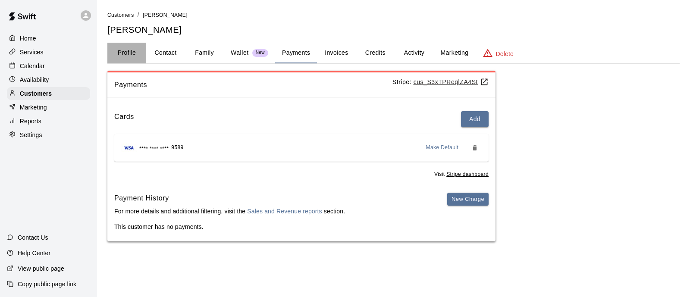
click at [121, 50] on button "Profile" at bounding box center [126, 53] width 39 height 21
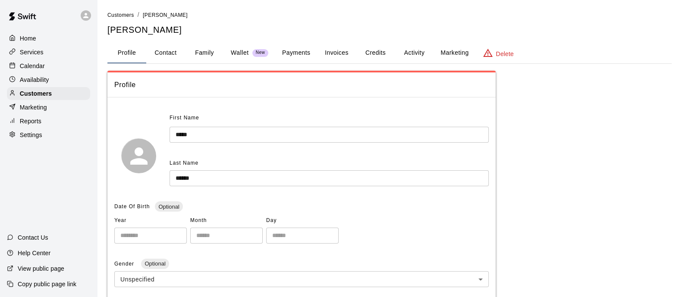
click at [228, 14] on ol "Customers / Nikia Gipson" at bounding box center [389, 14] width 564 height 9
click at [41, 94] on p "Customers" at bounding box center [36, 93] width 32 height 9
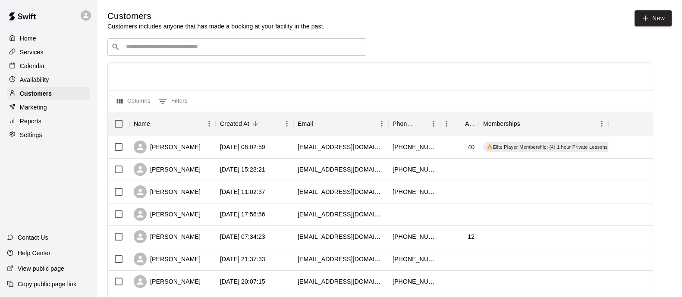
click at [271, 53] on div "​ ​" at bounding box center [236, 46] width 259 height 17
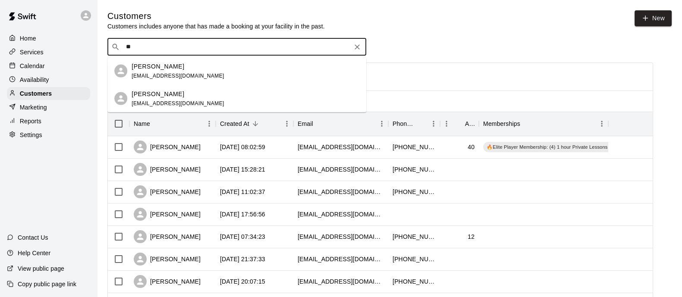
type input "*"
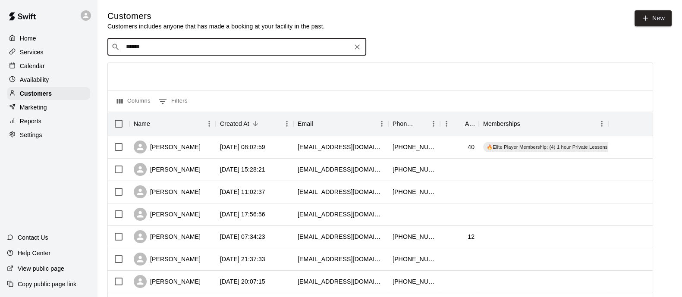
type input "*******"
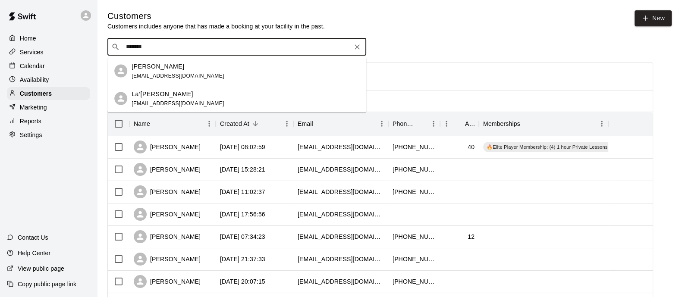
click at [168, 75] on span "quilter.marcus@gmail.com" at bounding box center [178, 75] width 93 height 6
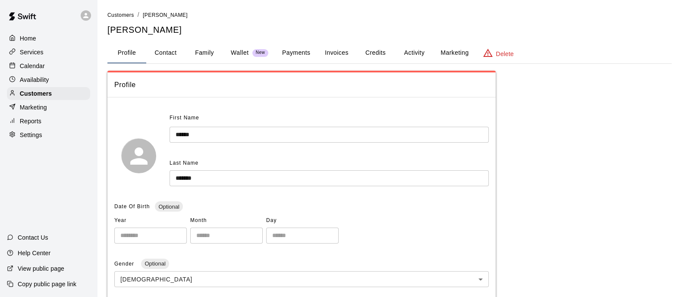
click at [237, 56] on p "Wallet" at bounding box center [240, 52] width 18 height 9
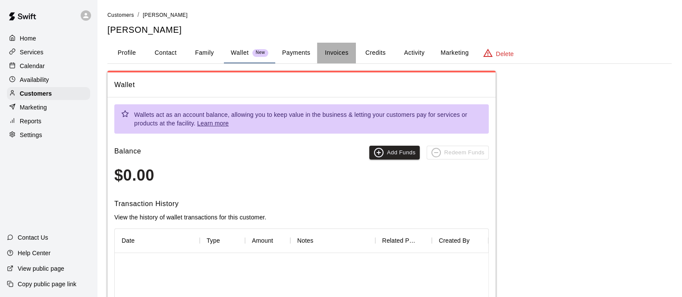
click at [330, 57] on button "Invoices" at bounding box center [336, 53] width 39 height 21
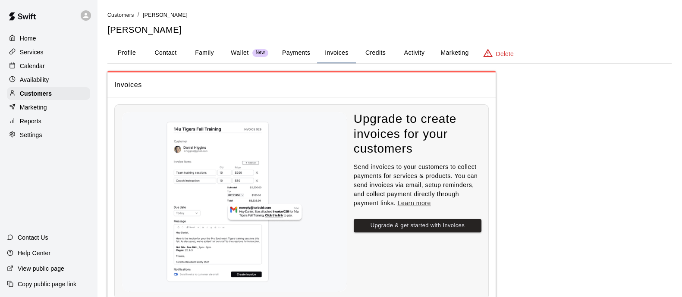
click at [300, 53] on button "Payments" at bounding box center [296, 53] width 42 height 21
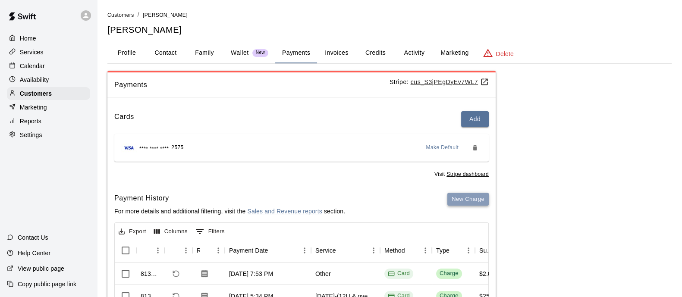
click at [468, 196] on button "New Charge" at bounding box center [467, 199] width 41 height 13
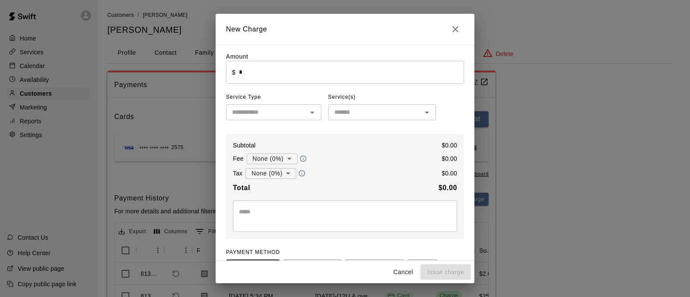
click at [395, 272] on button "Cancel" at bounding box center [403, 272] width 28 height 16
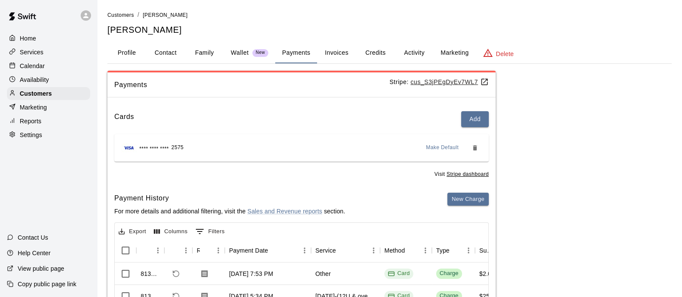
click at [29, 66] on p "Calendar" at bounding box center [32, 66] width 25 height 9
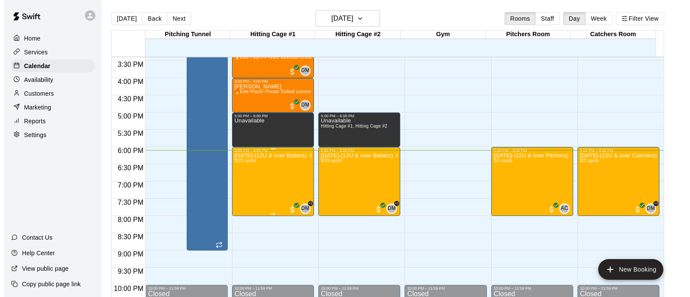
scroll to position [533, 0]
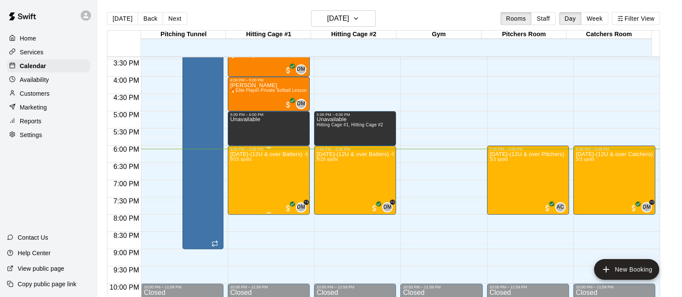
click at [285, 168] on div "Sept.19th-(12U & over Batters) -Firehouse Fastpitch Fridays 9/25 spots" at bounding box center [268, 299] width 77 height 297
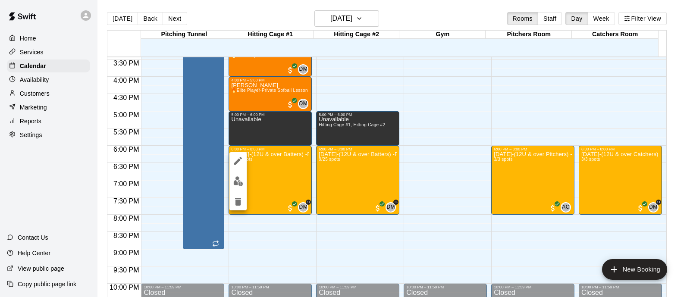
click at [242, 176] on button "edit" at bounding box center [237, 181] width 17 height 17
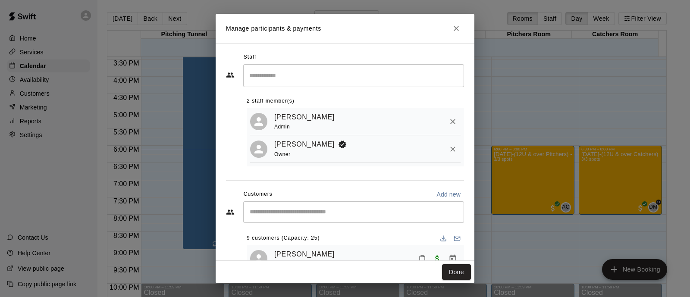
click at [293, 220] on div "​" at bounding box center [353, 212] width 221 height 22
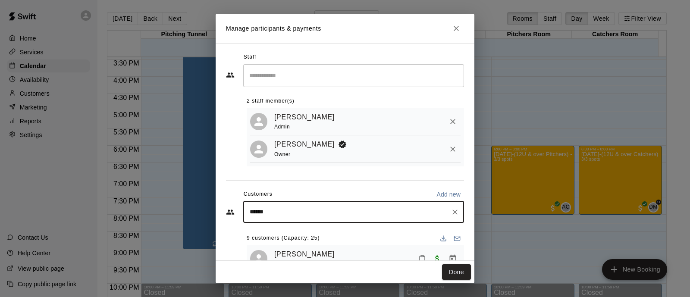
type input "*******"
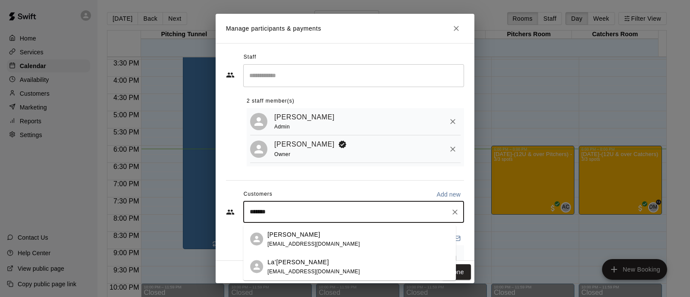
click at [294, 264] on p "La’Loni Quilter" at bounding box center [298, 261] width 62 height 9
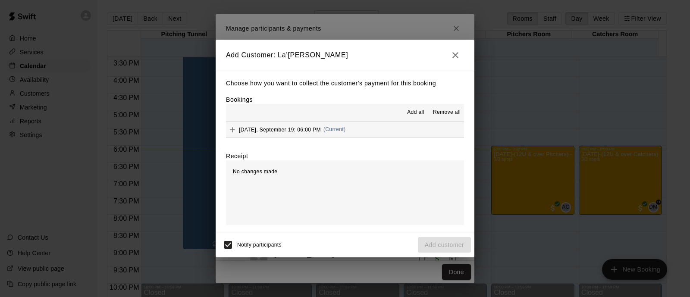
scroll to position [0, 0]
click at [307, 124] on div "Friday, September 19: 06:00 PM (Current)" at bounding box center [285, 129] width 119 height 13
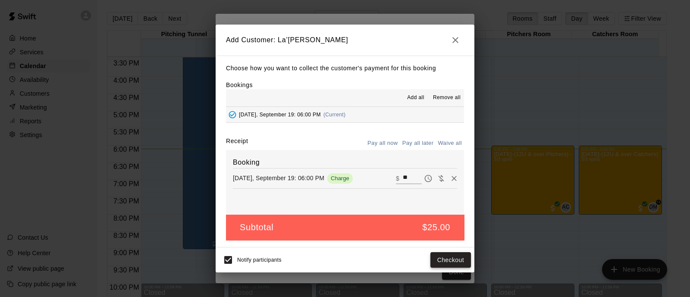
click at [443, 258] on button "Checkout" at bounding box center [450, 260] width 41 height 16
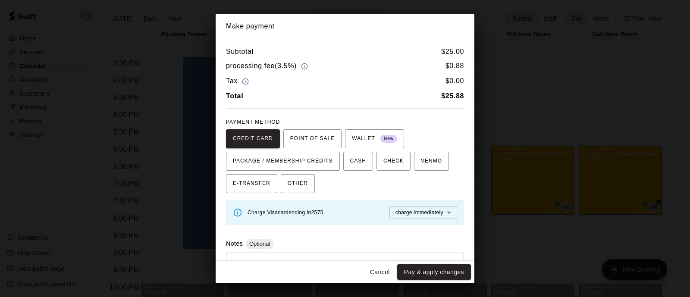
scroll to position [39, 0]
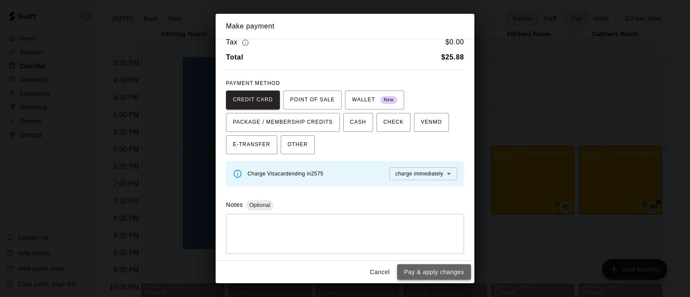
click at [415, 272] on button "Pay & apply changes" at bounding box center [434, 272] width 74 height 16
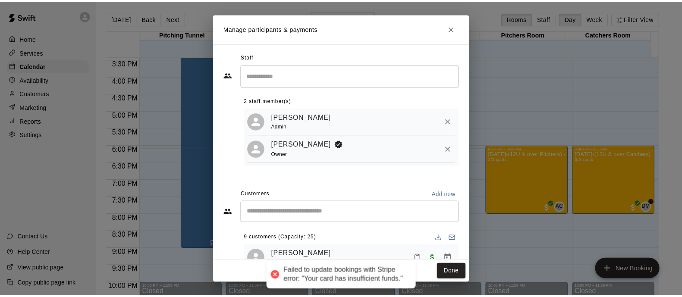
scroll to position [24, 0]
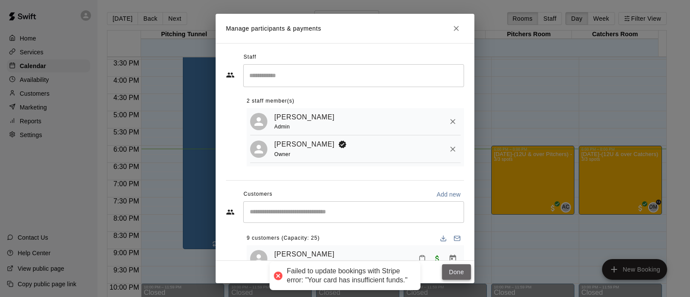
click at [454, 274] on button "Done" at bounding box center [456, 272] width 29 height 16
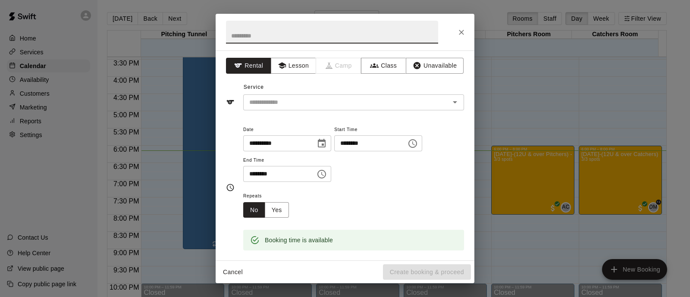
click at [466, 30] on button "Close" at bounding box center [462, 33] width 16 height 16
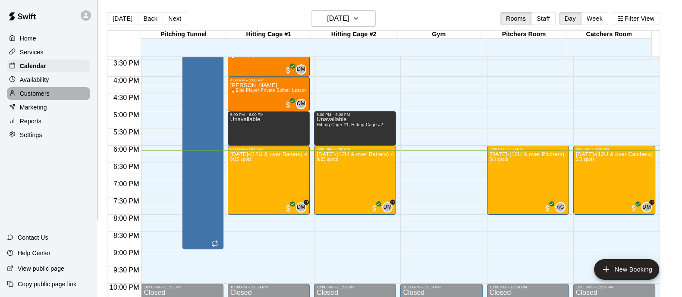
click at [30, 96] on p "Customers" at bounding box center [35, 93] width 30 height 9
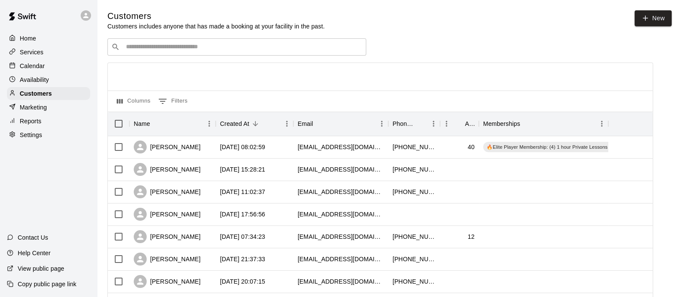
click at [196, 50] on input "Search customers by name or email" at bounding box center [242, 47] width 239 height 9
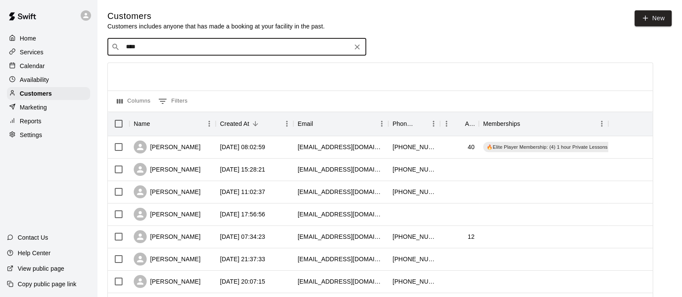
type input "*****"
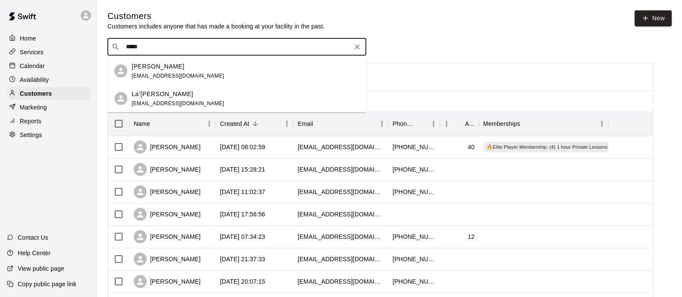
click at [175, 69] on div "Marcus Quilter" at bounding box center [178, 66] width 93 height 9
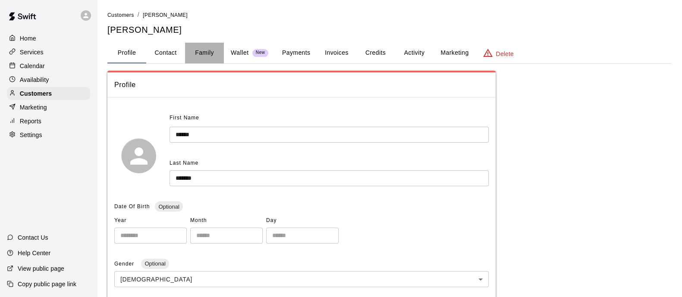
click at [211, 48] on button "Family" at bounding box center [204, 53] width 39 height 21
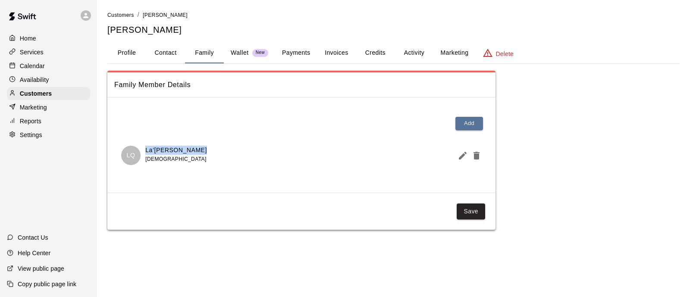
drag, startPoint x: 201, startPoint y: 151, endPoint x: 144, endPoint y: 149, distance: 57.4
click at [144, 149] on div "LQ La’Loni Quilter 12 years old" at bounding box center [301, 155] width 361 height 19
copy p "La’Loni Quilter"
click at [50, 95] on p "Customers" at bounding box center [36, 93] width 32 height 9
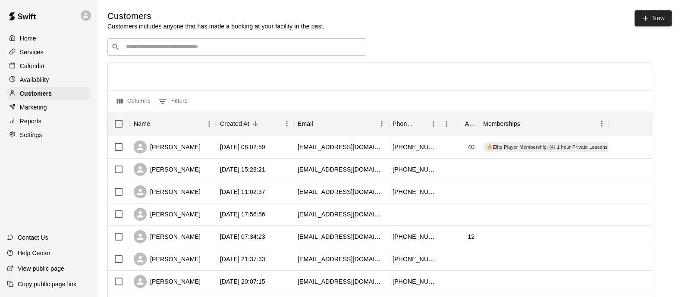
click at [223, 51] on input "Search customers by name or email" at bounding box center [242, 47] width 239 height 9
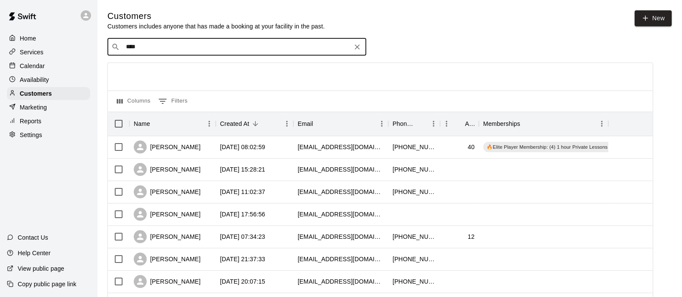
type input "*****"
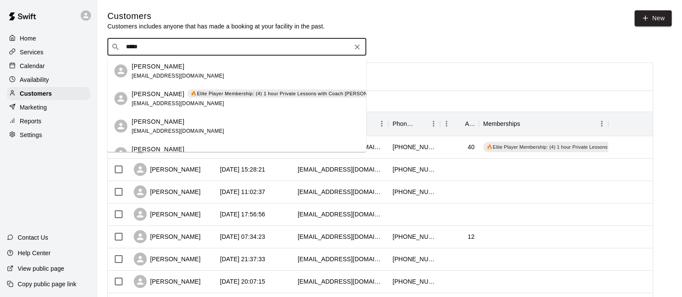
click at [168, 105] on span "mariamatus93@gmail.com" at bounding box center [178, 103] width 93 height 6
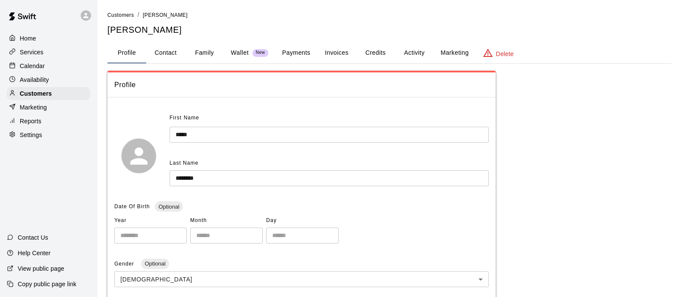
click at [203, 55] on button "Family" at bounding box center [204, 53] width 39 height 21
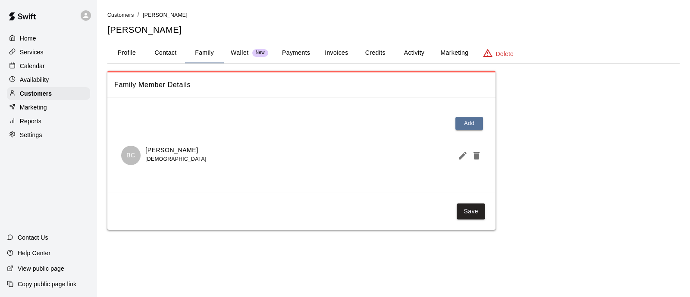
click at [302, 49] on button "Payments" at bounding box center [296, 53] width 42 height 21
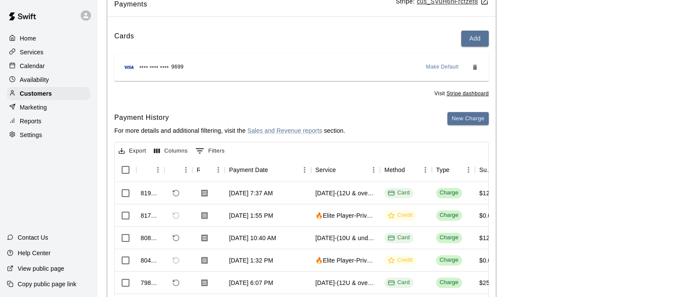
click at [38, 37] on div "Home" at bounding box center [48, 38] width 83 height 13
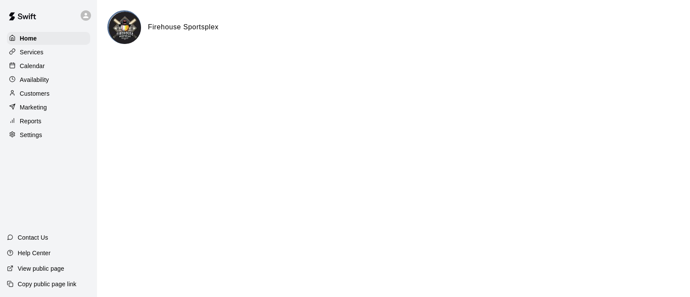
click at [41, 48] on div "Services" at bounding box center [48, 52] width 83 height 13
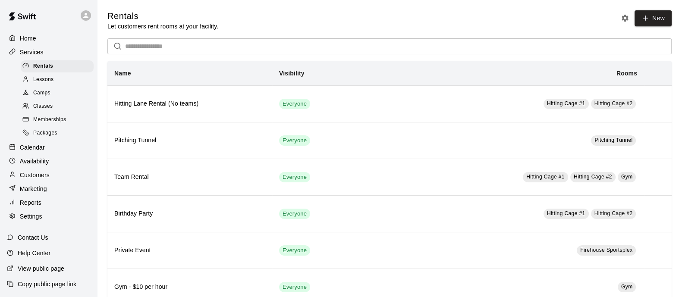
click at [44, 39] on div "Home" at bounding box center [48, 38] width 83 height 13
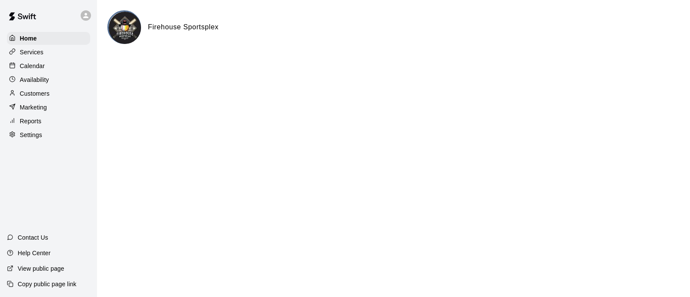
click at [41, 94] on p "Customers" at bounding box center [35, 93] width 30 height 9
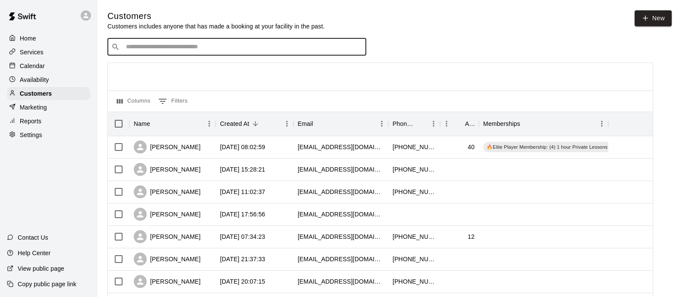
click at [202, 48] on input "Search customers by name or email" at bounding box center [242, 47] width 239 height 9
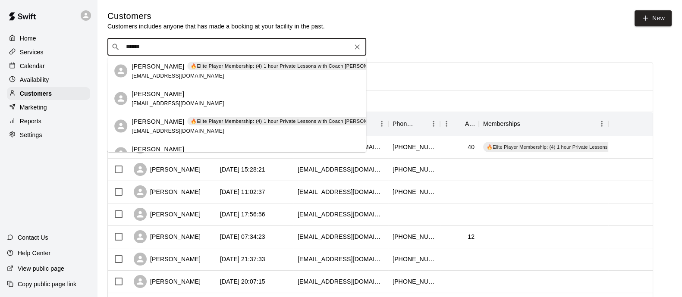
type input "*******"
click at [155, 117] on p "Bailey Cermeno" at bounding box center [158, 121] width 53 height 9
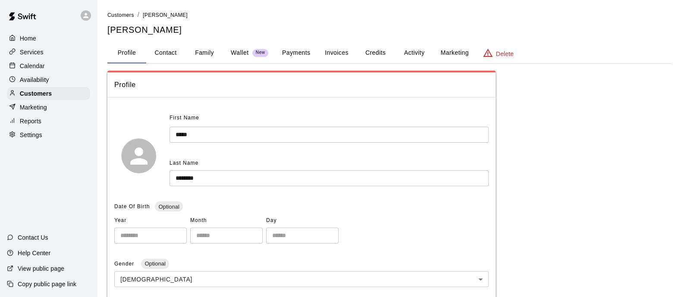
click at [195, 55] on button "Family" at bounding box center [204, 53] width 39 height 21
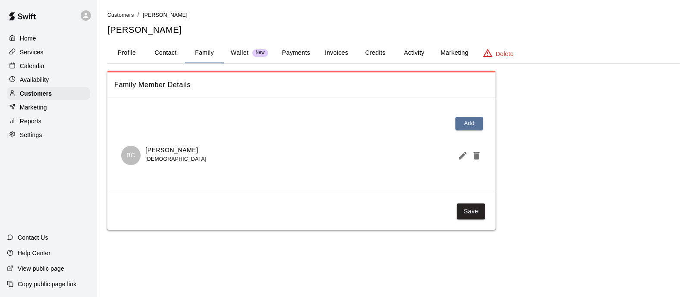
click at [126, 59] on button "Profile" at bounding box center [126, 53] width 39 height 21
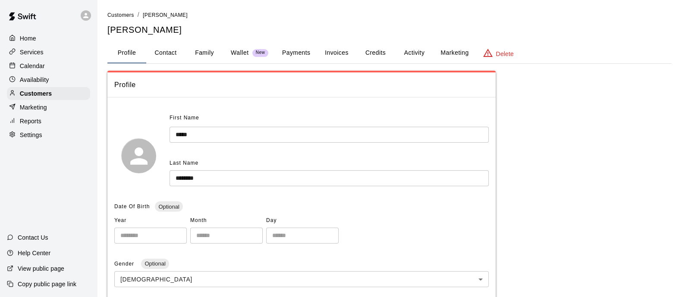
click at [37, 38] on div "Home" at bounding box center [48, 38] width 83 height 13
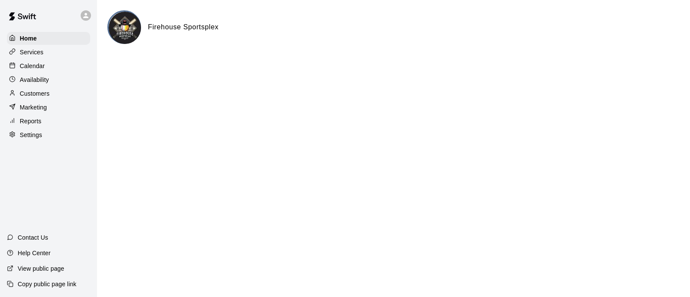
click at [47, 94] on p "Customers" at bounding box center [35, 93] width 30 height 9
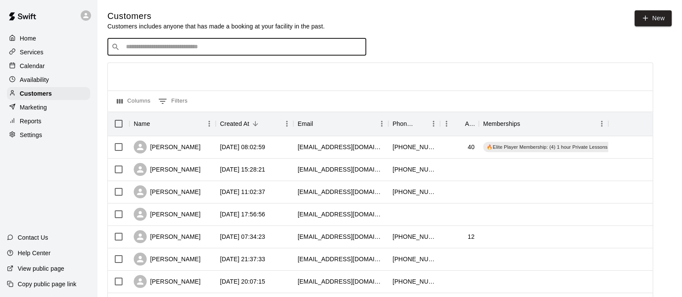
click at [198, 51] on input "Search customers by name or email" at bounding box center [242, 47] width 239 height 9
type input "****"
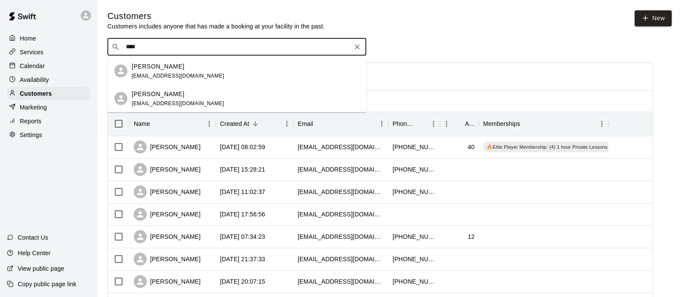
click at [175, 66] on div "Ajamu Arnold" at bounding box center [178, 66] width 93 height 9
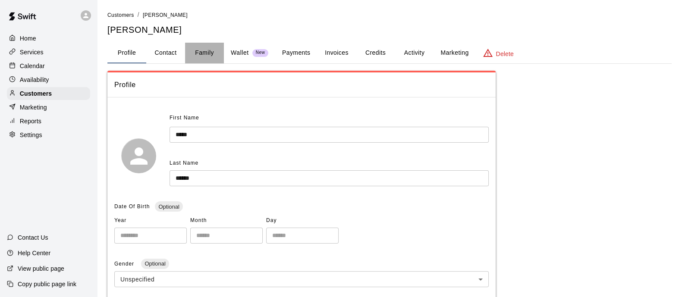
click at [216, 48] on button "Family" at bounding box center [204, 53] width 39 height 21
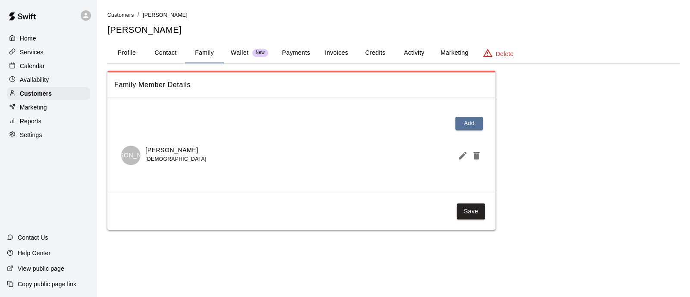
click at [235, 52] on p "Wallet" at bounding box center [240, 52] width 18 height 9
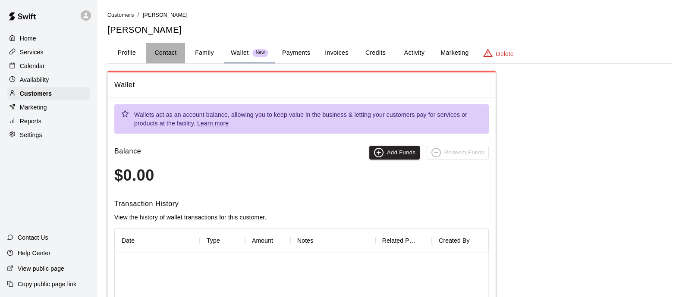
click at [154, 50] on button "Contact" at bounding box center [165, 53] width 39 height 21
select select "**"
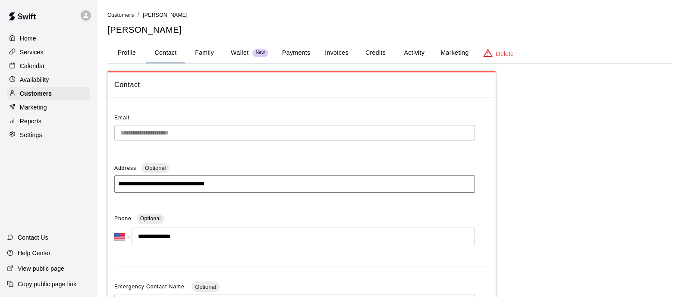
click at [308, 52] on button "Payments" at bounding box center [296, 53] width 42 height 21
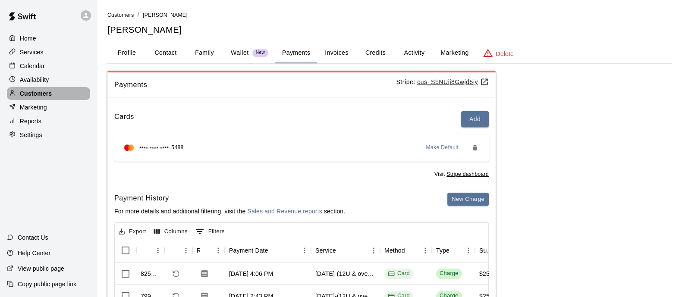
click at [44, 96] on p "Customers" at bounding box center [36, 93] width 32 height 9
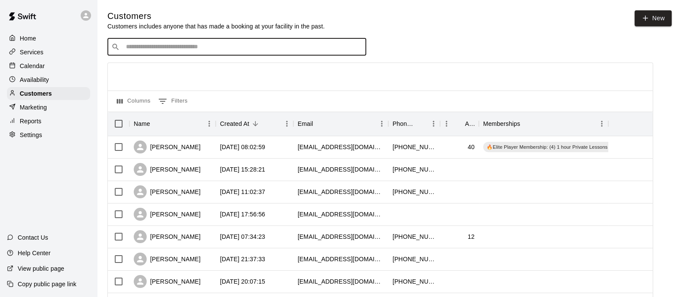
click at [173, 49] on input "Search customers by name or email" at bounding box center [242, 47] width 239 height 9
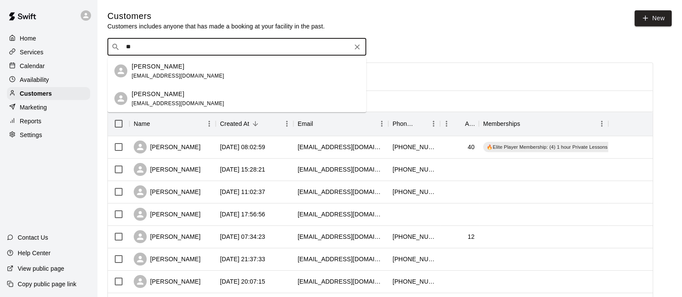
type input "*"
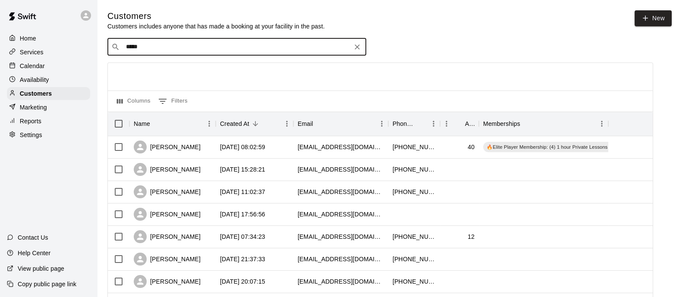
type input "******"
click at [153, 69] on p "Kristy Smoot" at bounding box center [158, 66] width 53 height 9
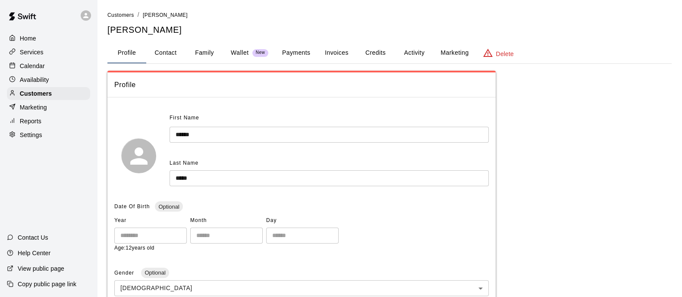
click at [159, 48] on button "Contact" at bounding box center [165, 53] width 39 height 21
select select "**"
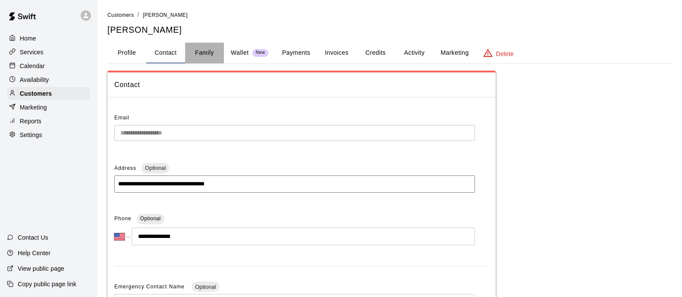
click at [203, 48] on button "Family" at bounding box center [204, 53] width 39 height 21
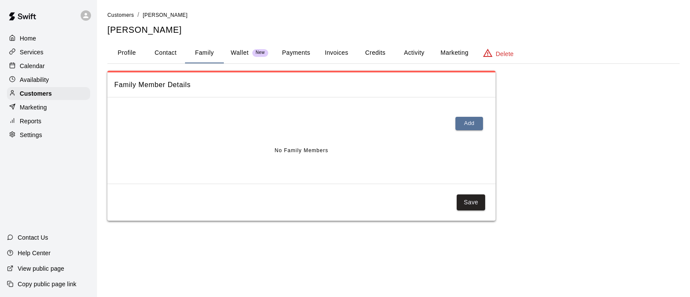
click at [129, 48] on button "Profile" at bounding box center [126, 53] width 39 height 21
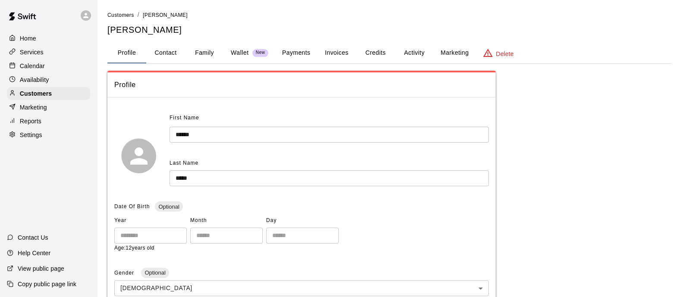
click at [211, 53] on button "Family" at bounding box center [204, 53] width 39 height 21
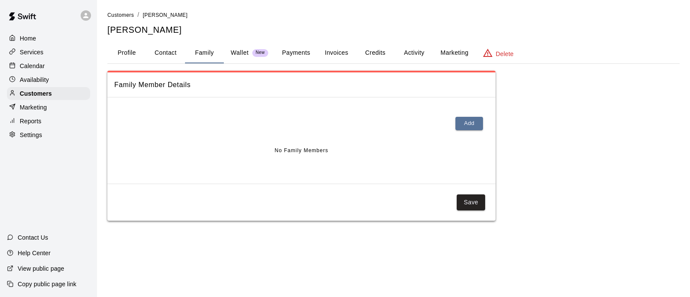
click at [122, 53] on button "Profile" at bounding box center [126, 53] width 39 height 21
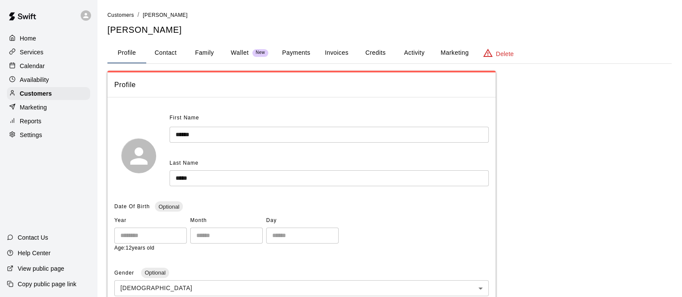
click at [198, 59] on button "Family" at bounding box center [204, 53] width 39 height 21
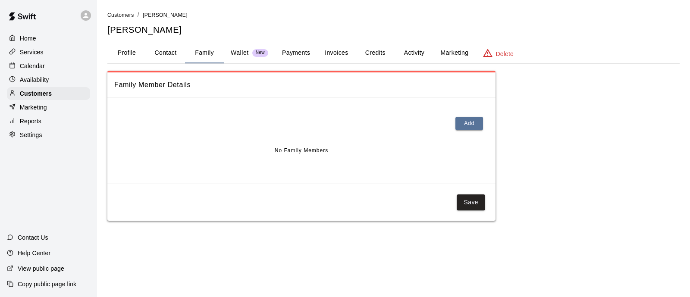
click at [160, 50] on button "Contact" at bounding box center [165, 53] width 39 height 21
select select "**"
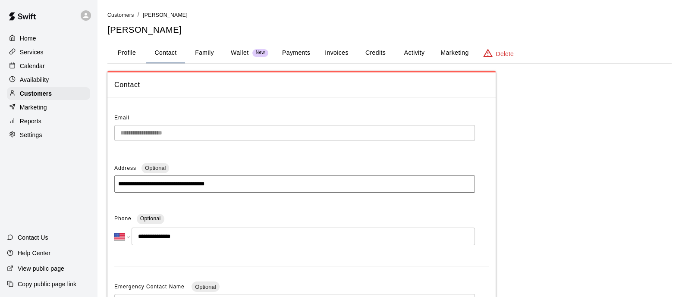
click at [203, 51] on button "Family" at bounding box center [204, 53] width 39 height 21
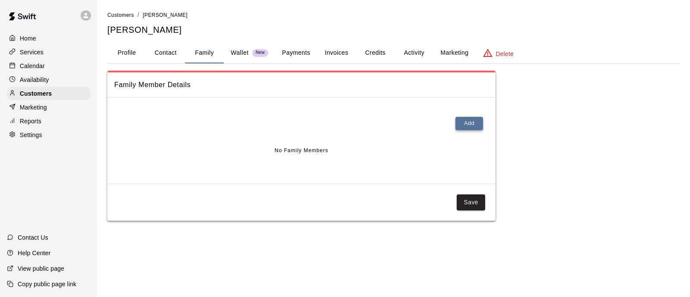
click at [470, 128] on button "Add" at bounding box center [469, 123] width 28 height 13
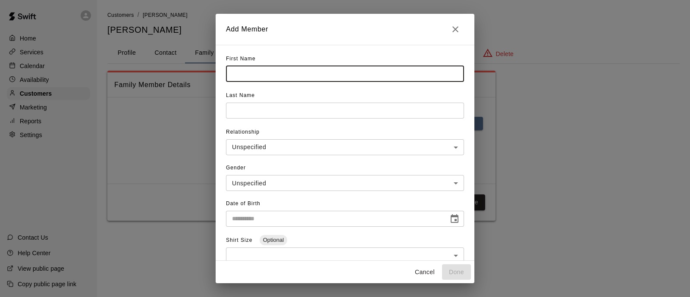
click at [283, 68] on input "text" at bounding box center [345, 74] width 238 height 16
type input "******"
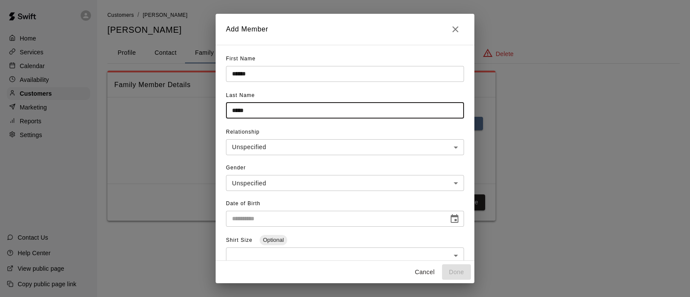
type input "*****"
click at [397, 144] on body "**********" at bounding box center [345, 119] width 690 height 238
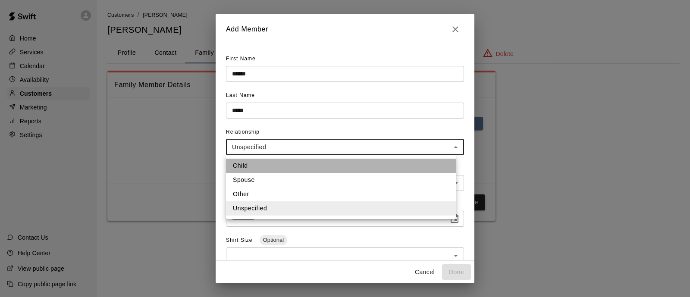
click at [315, 171] on li "Child" at bounding box center [341, 166] width 230 height 14
type input "*****"
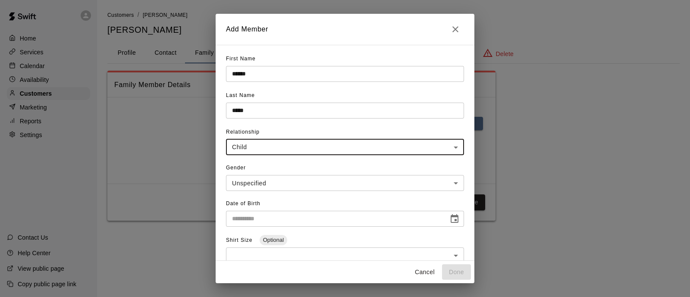
click at [289, 178] on body "**********" at bounding box center [345, 119] width 690 height 238
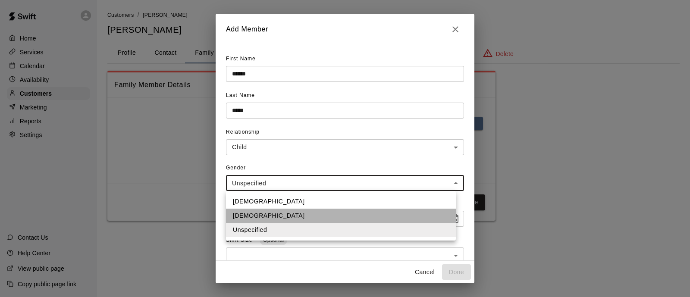
click at [263, 210] on li "Female" at bounding box center [341, 216] width 230 height 14
type input "******"
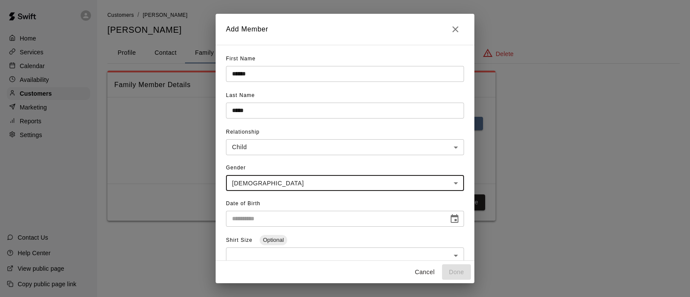
click at [457, 238] on div "First Name ****** ​ Last Name ***** ​ Relationship Child ***** ​ Gender Female …" at bounding box center [345, 153] width 259 height 216
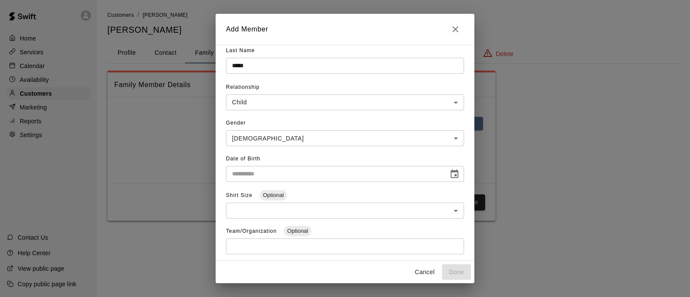
scroll to position [45, 0]
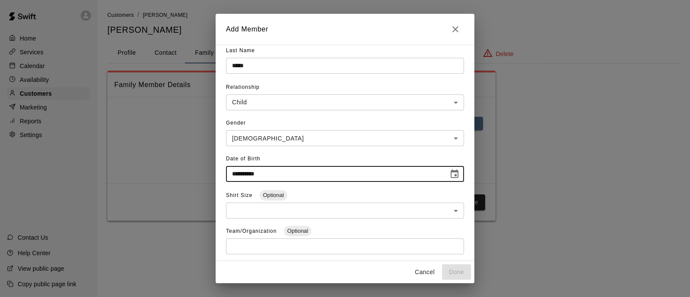
click at [404, 173] on input "**********" at bounding box center [334, 174] width 217 height 16
type input "**********"
click at [458, 270] on button "Done" at bounding box center [456, 272] width 29 height 16
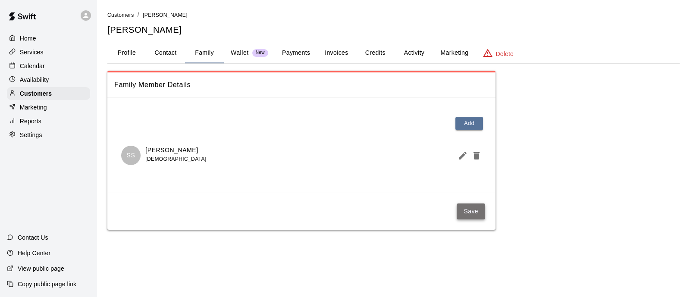
click at [476, 217] on button "Save" at bounding box center [471, 212] width 28 height 16
click at [459, 154] on icon "Edit Member" at bounding box center [463, 156] width 10 height 10
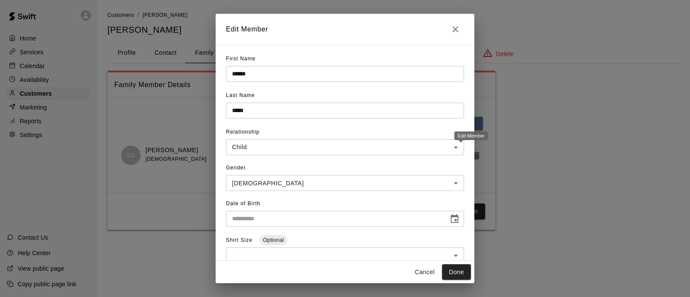
type input "**********"
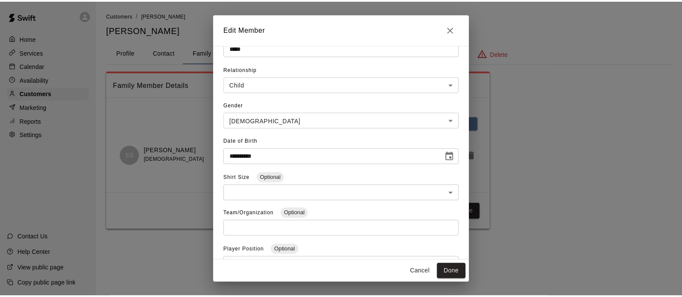
scroll to position [63, 0]
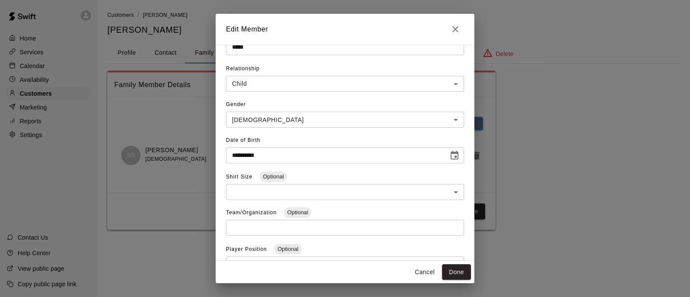
click at [270, 229] on input "text" at bounding box center [345, 228] width 238 height 16
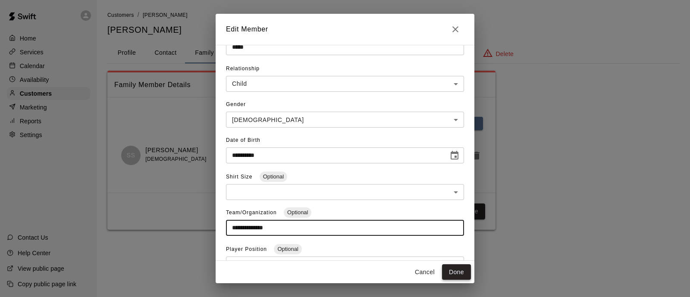
type input "**********"
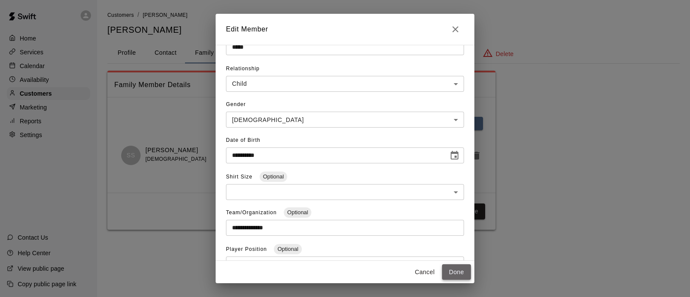
click at [461, 276] on button "Done" at bounding box center [456, 272] width 29 height 16
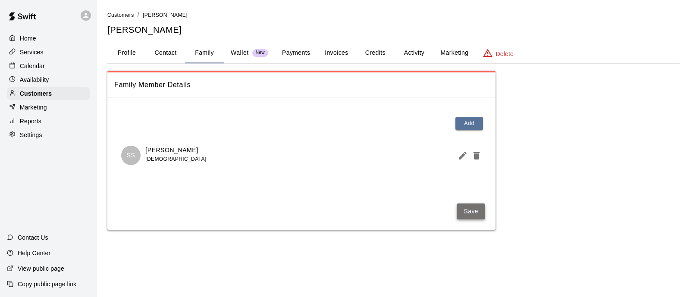
click at [467, 210] on button "Save" at bounding box center [471, 212] width 28 height 16
click at [47, 98] on p "Customers" at bounding box center [36, 93] width 32 height 9
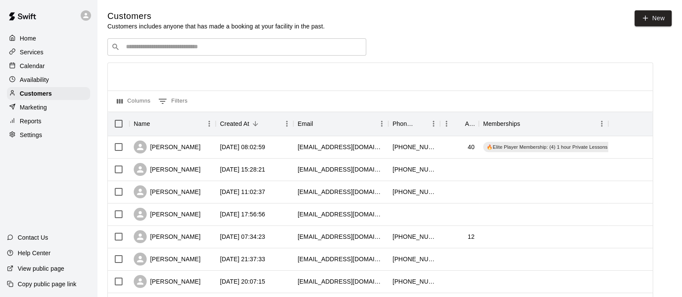
click at [153, 41] on div "​ ​" at bounding box center [236, 46] width 259 height 17
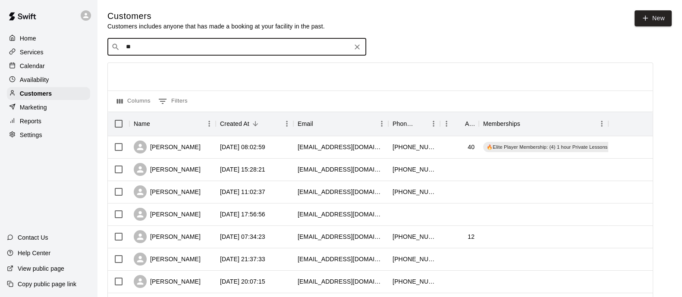
type input "*"
type input "*******"
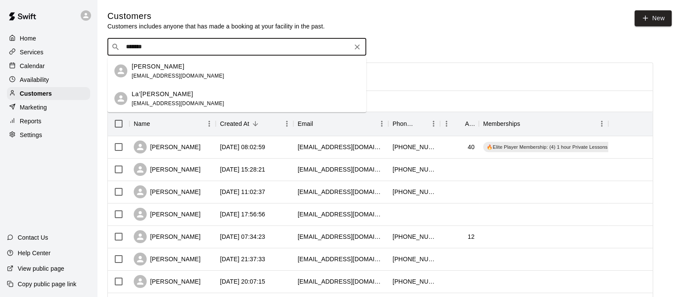
click at [156, 103] on span "quilter.marcus@gmail.com" at bounding box center [178, 103] width 93 height 6
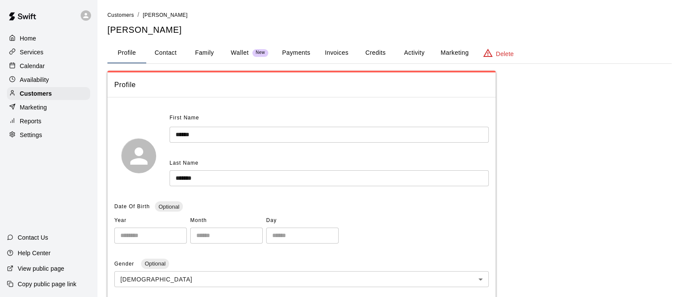
click at [299, 53] on button "Payments" at bounding box center [296, 53] width 42 height 21
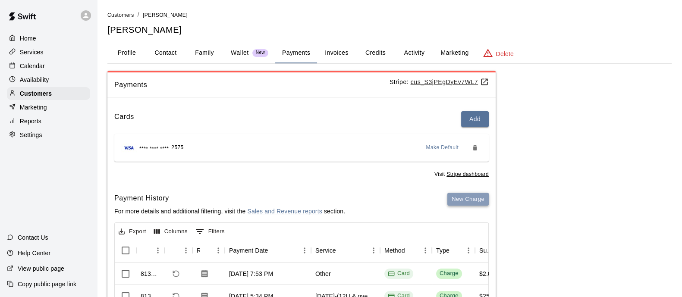
click at [481, 196] on button "New Charge" at bounding box center [467, 199] width 41 height 13
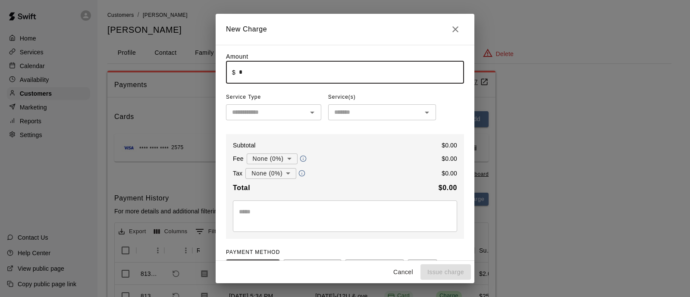
click at [339, 75] on input "*" at bounding box center [351, 72] width 225 height 23
click at [307, 113] on icon "Open" at bounding box center [312, 112] width 10 height 10
type input "*****"
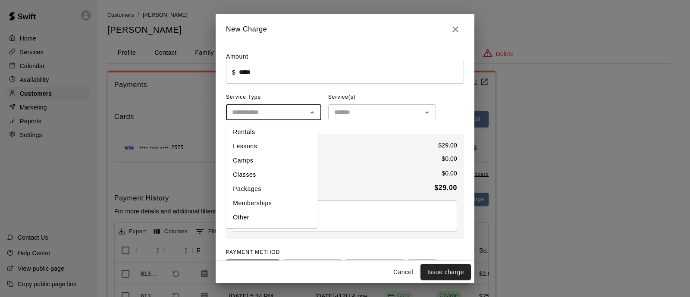
click at [252, 214] on li "Other" at bounding box center [272, 217] width 92 height 14
type input "*****"
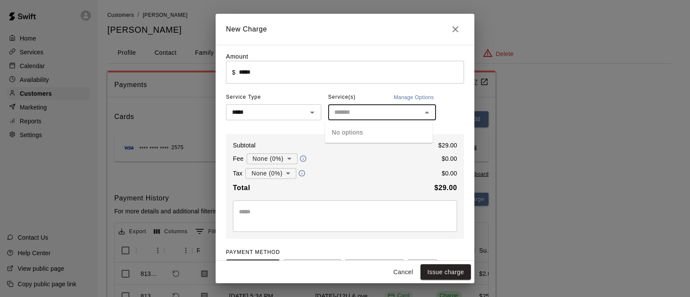
click at [368, 116] on input "text" at bounding box center [375, 112] width 88 height 11
click at [363, 130] on div "No options" at bounding box center [379, 132] width 108 height 21
click at [279, 163] on body "Home Services Calendar Availability Customers Marketing Reports Settings Contac…" at bounding box center [345, 218] width 690 height 436
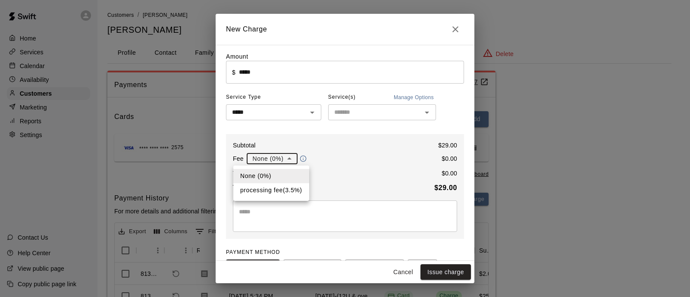
click at [284, 191] on li "processing fee ( 3.5 % )" at bounding box center [271, 190] width 76 height 14
type input "**********"
click at [445, 271] on button "Issue charge" at bounding box center [446, 272] width 50 height 16
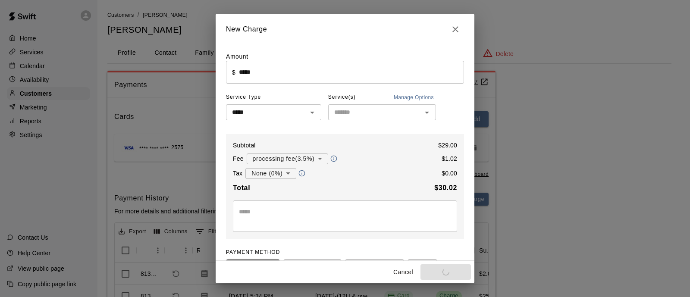
type input "*"
